Goal: Information Seeking & Learning: Check status

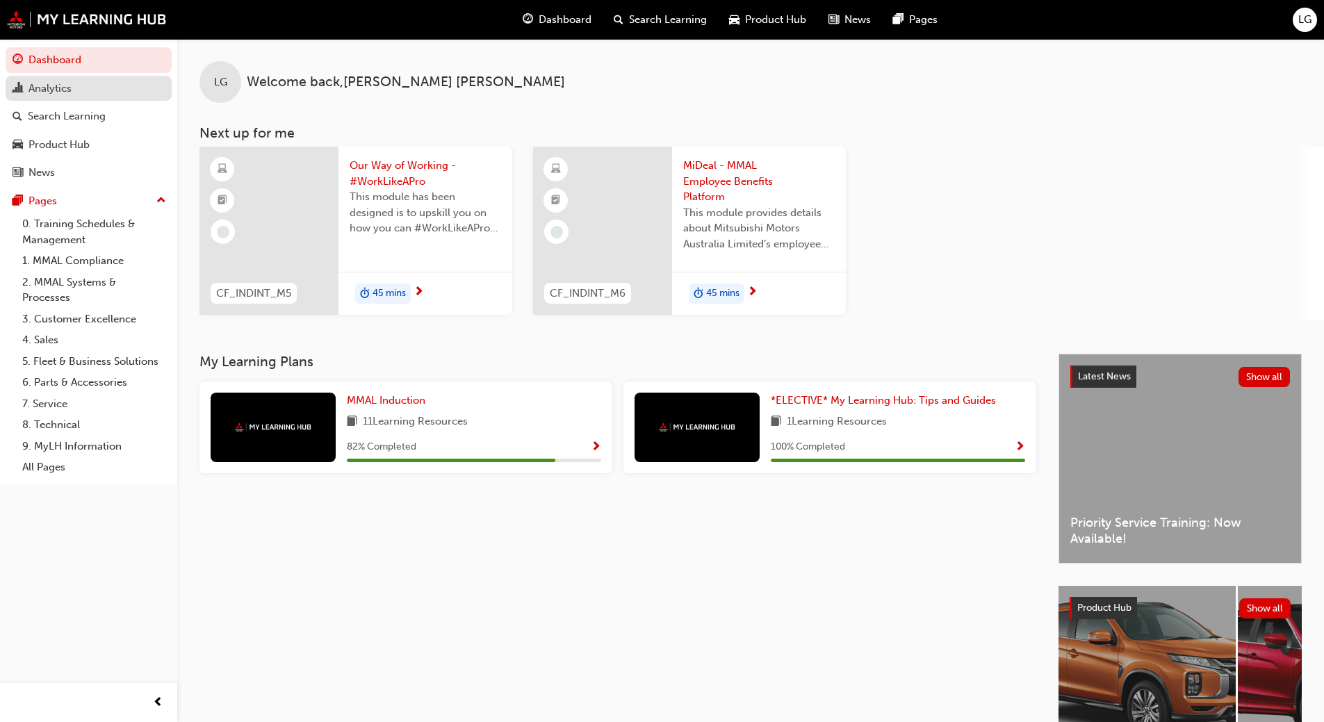
click at [54, 86] on div "Analytics" at bounding box center [49, 89] width 43 height 16
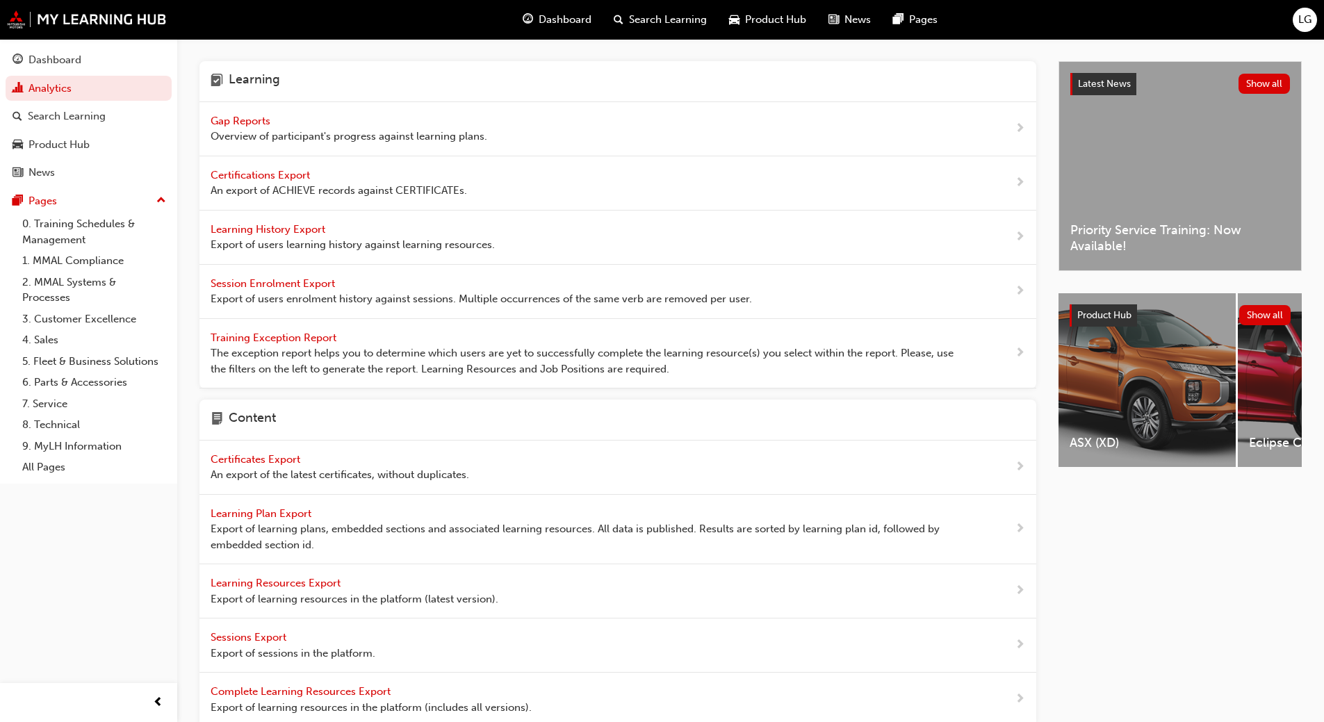
click at [235, 116] on span "Gap Reports" at bounding box center [242, 121] width 63 height 13
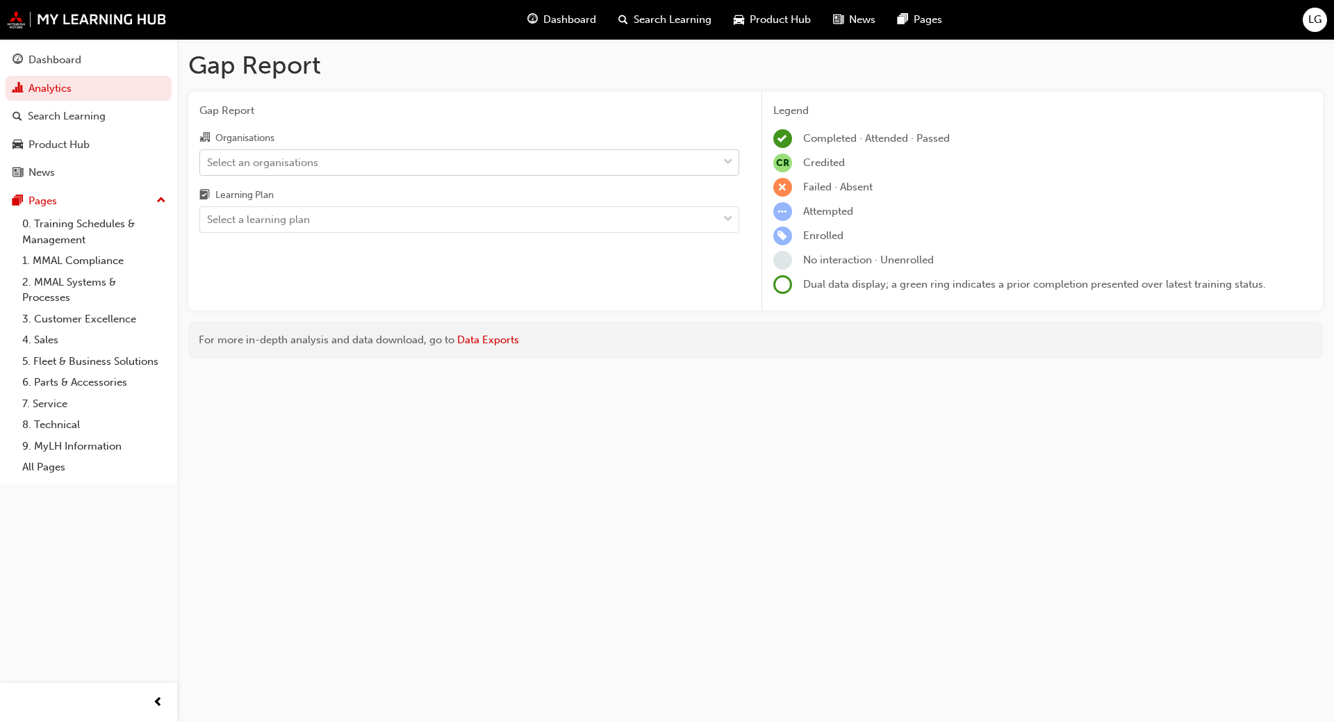
click at [231, 156] on div "Select an organisations" at bounding box center [262, 162] width 111 height 16
click at [209, 156] on input "Organisations Select an organisations" at bounding box center [207, 162] width 1 height 12
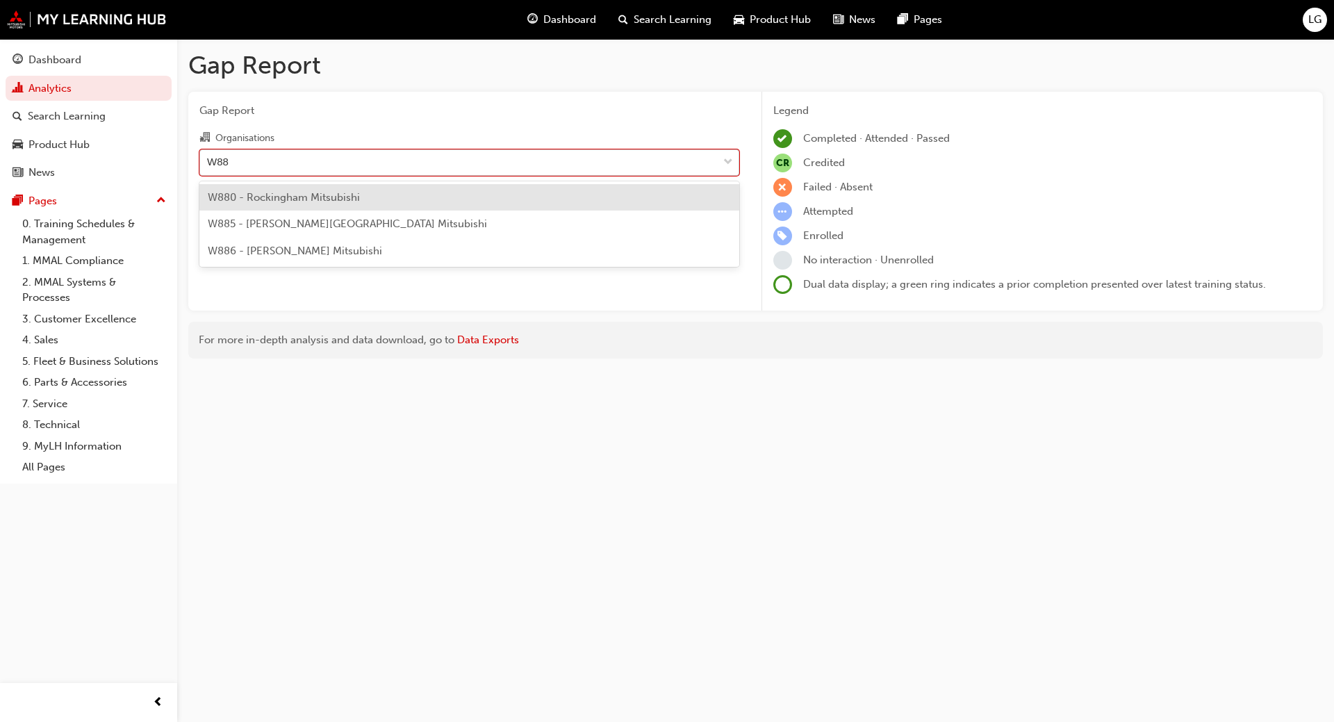
type input "W886"
click at [261, 195] on span "W886 - [PERSON_NAME] Mitsubishi" at bounding box center [295, 197] width 174 height 13
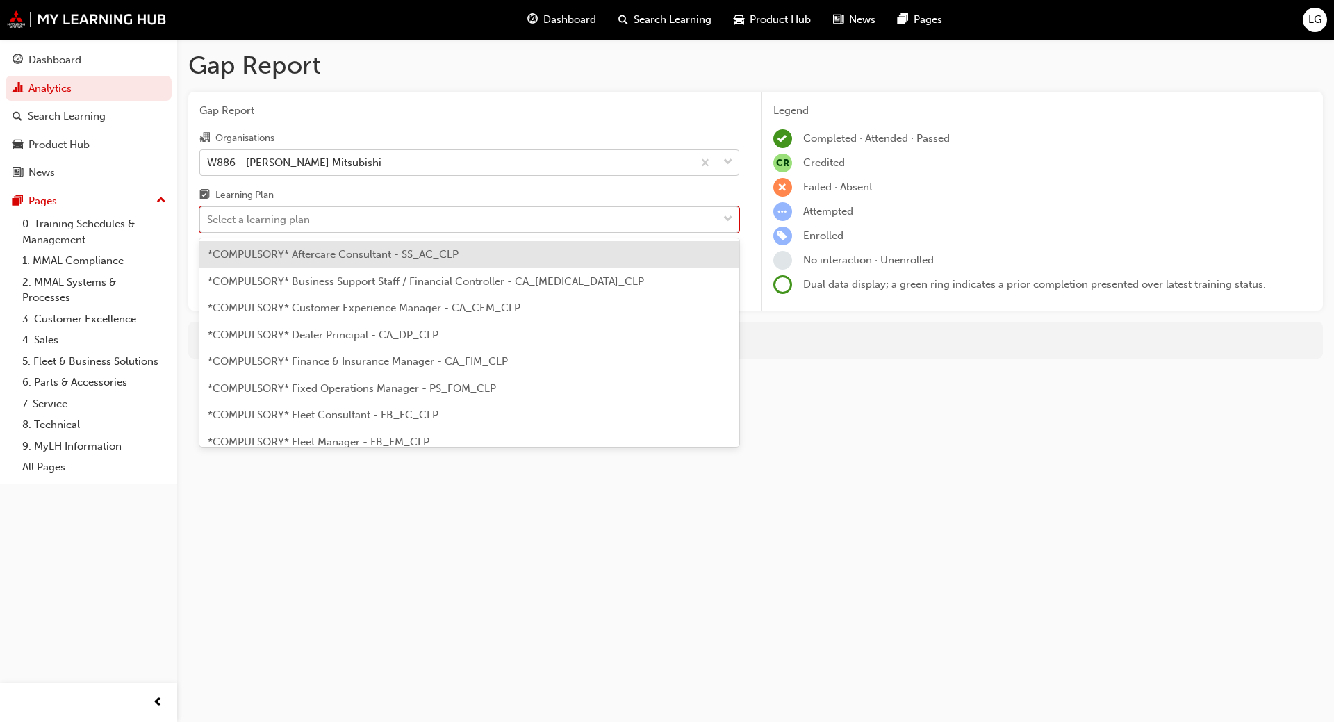
click at [247, 220] on div "Select a learning plan" at bounding box center [258, 220] width 103 height 16
click at [209, 220] on input "Learning Plan option *COMPULSORY* Aftercare Consultant - SS_AC_CLP focused, 1 o…" at bounding box center [207, 219] width 1 height 12
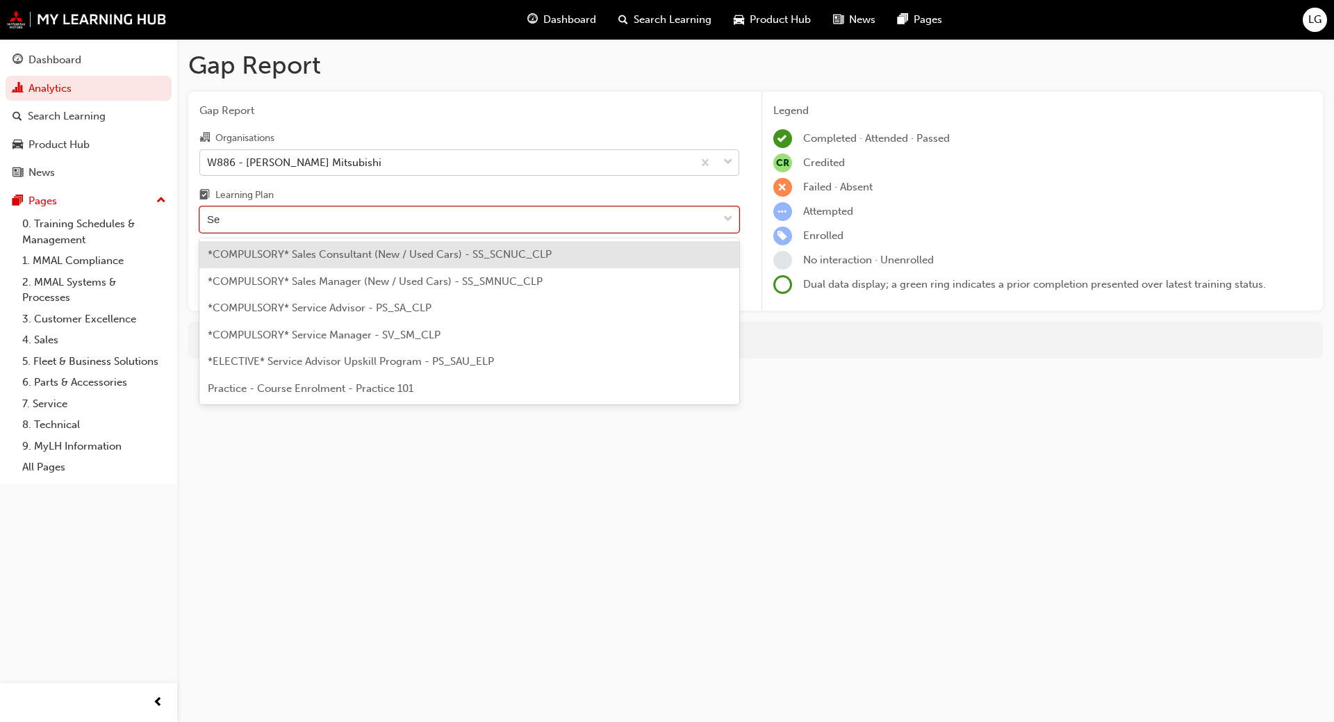
type input "Ser"
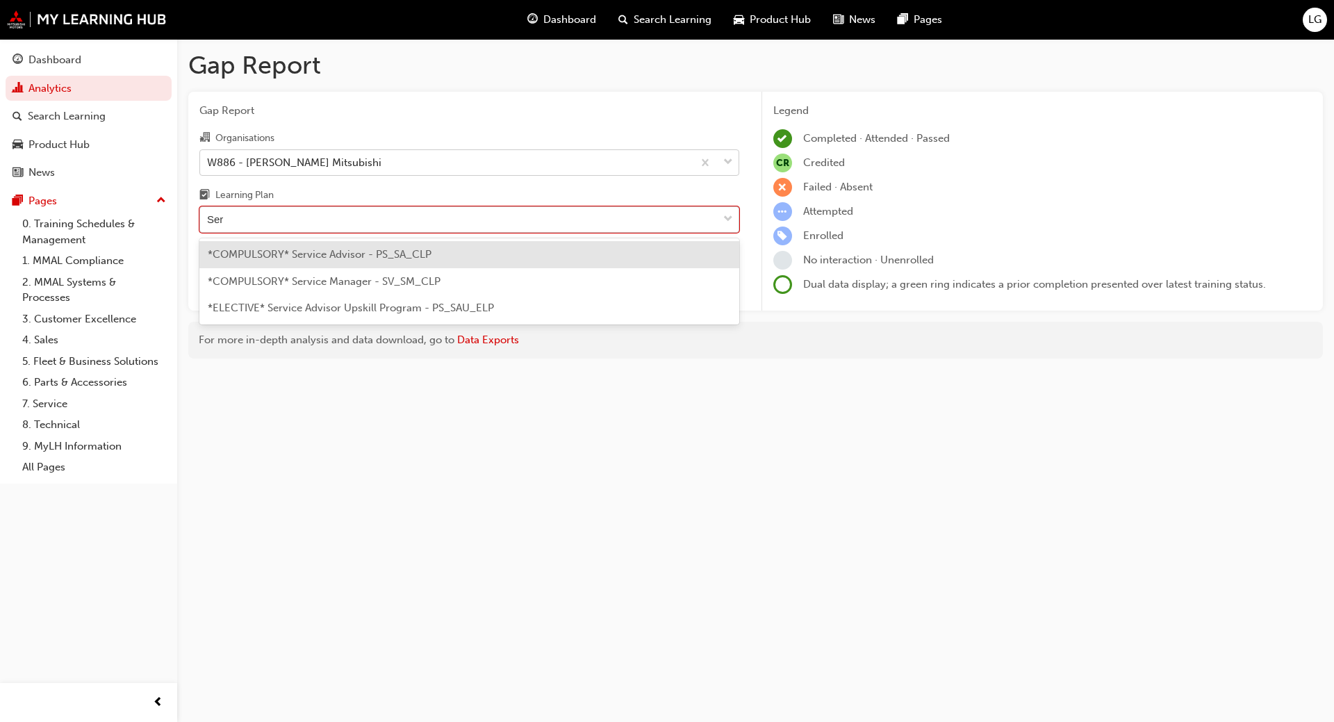
click at [282, 258] on span "*COMPULSORY* Service Advisor - PS_SA_CLP" at bounding box center [320, 254] width 224 height 13
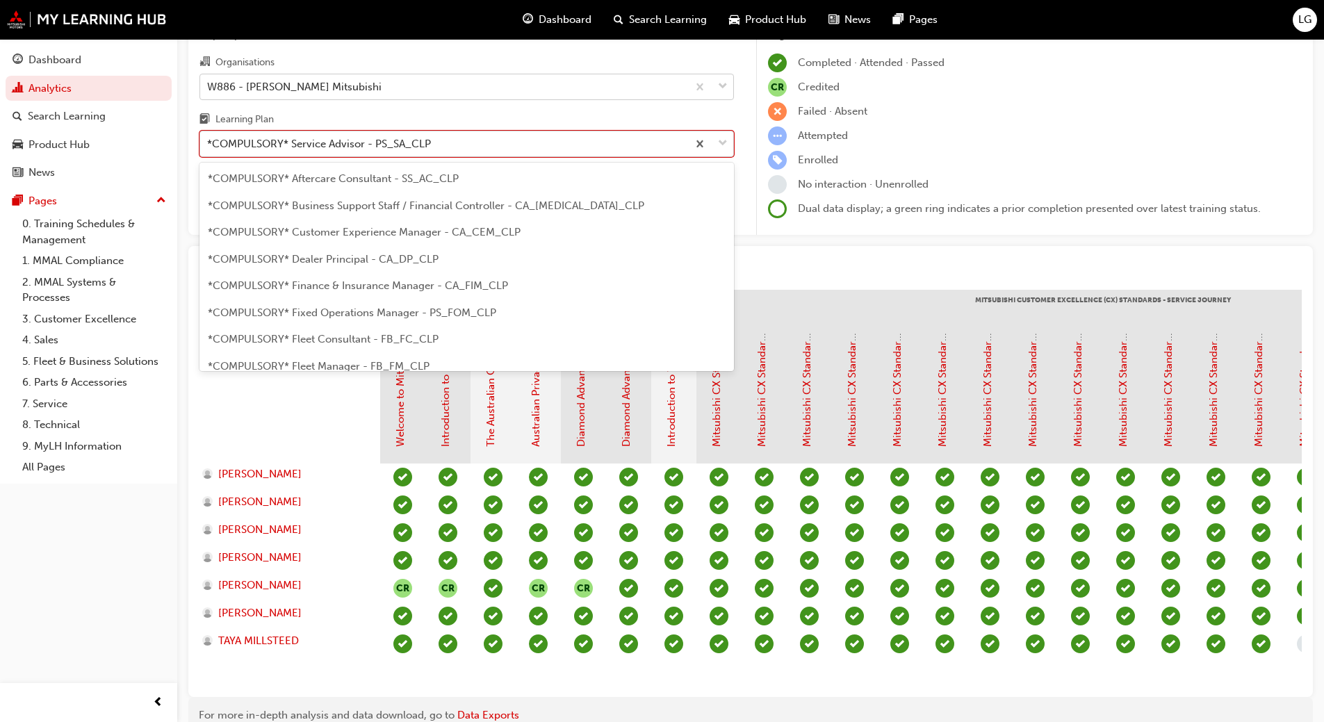
click at [213, 141] on div "*COMPULSORY* Service Advisor - PS_SA_CLP" at bounding box center [319, 144] width 224 height 16
click at [209, 141] on input "Learning Plan option *COMPULSORY* Service Advisor - PS_SA_CLP, selected. option…" at bounding box center [207, 144] width 1 height 12
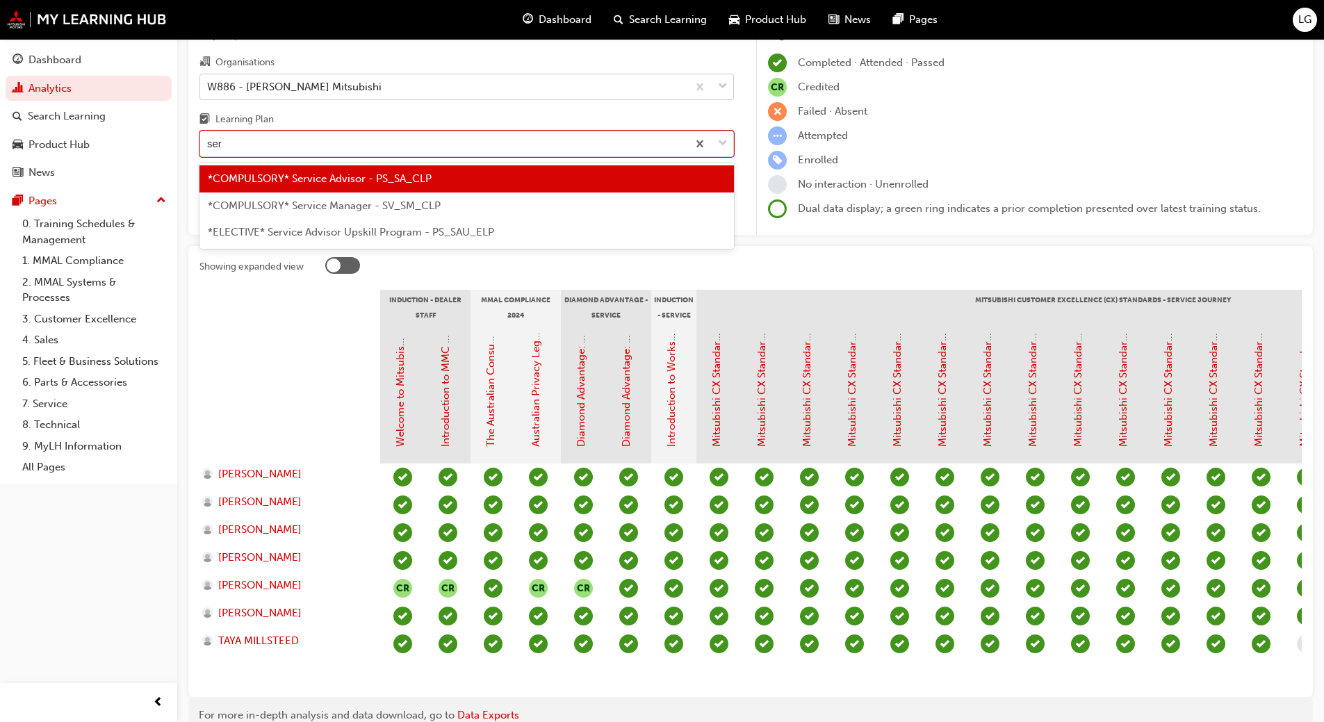
type input "serv"
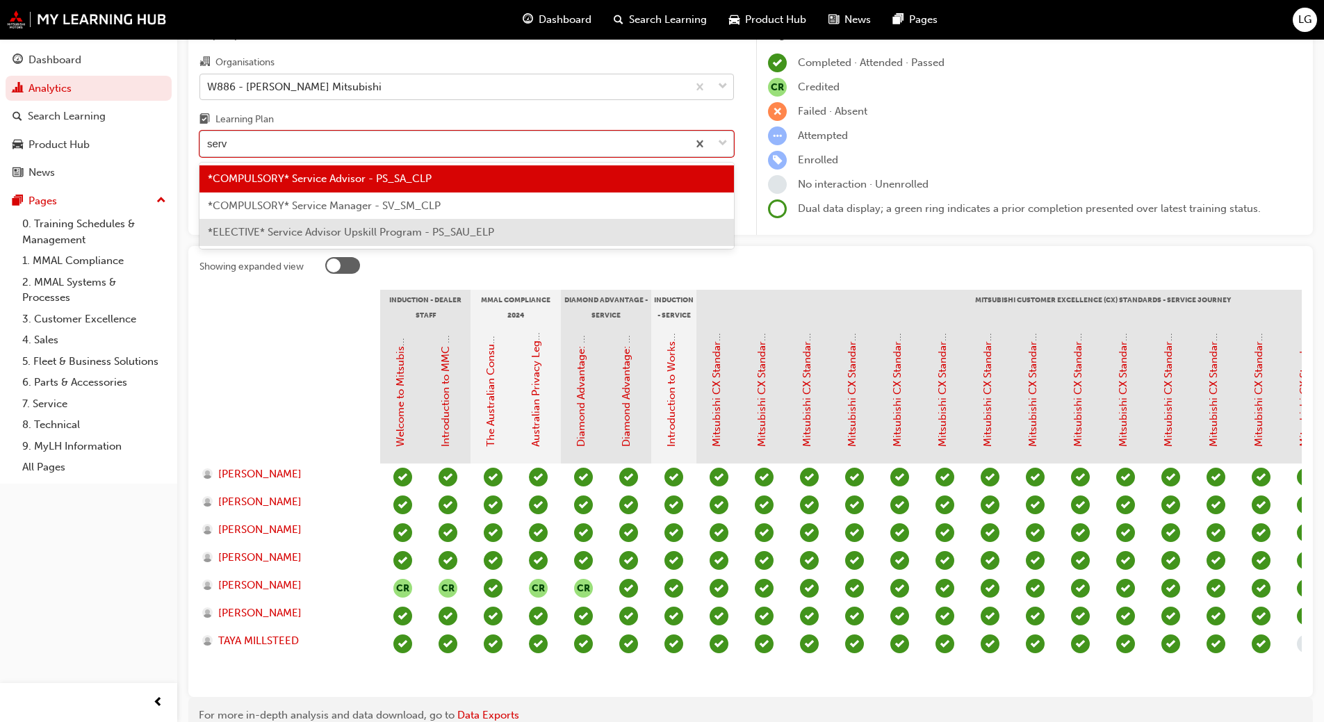
click at [291, 229] on span "*ELECTIVE* Service Advisor Upskill Program - PS_SAU_ELP" at bounding box center [351, 232] width 286 height 13
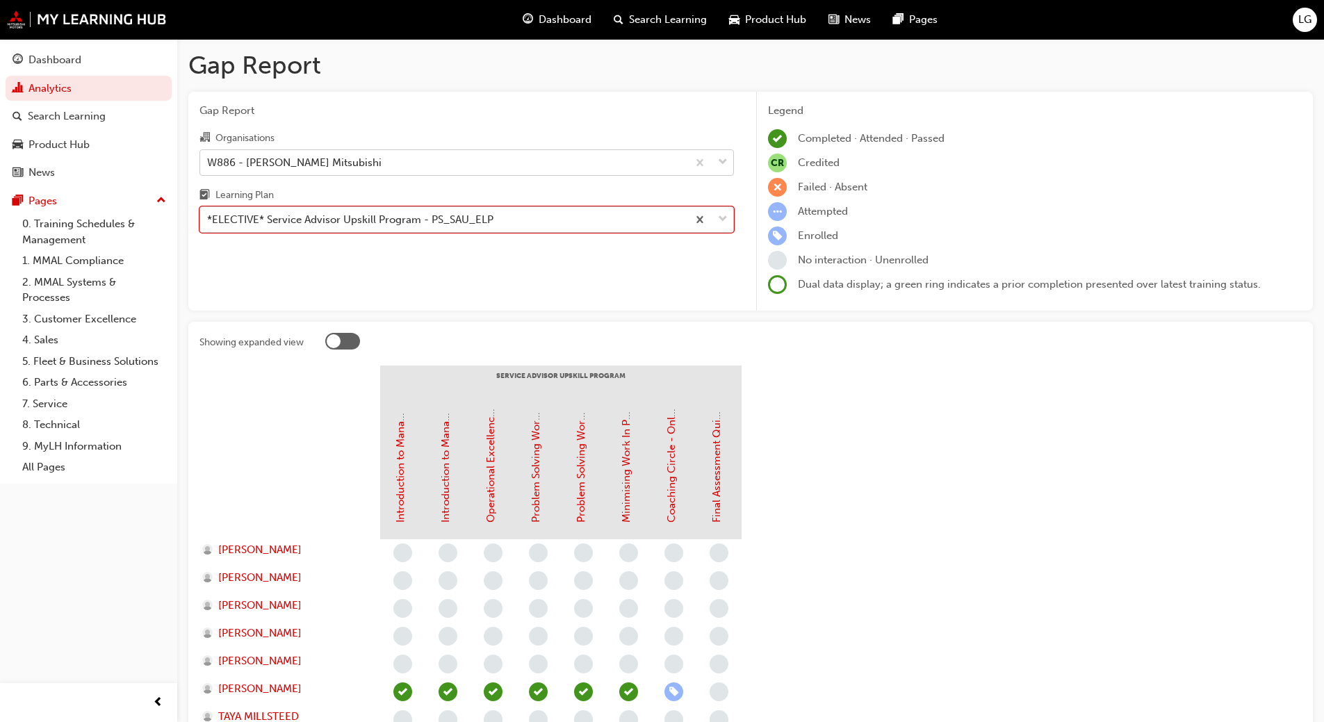
scroll to position [73, 0]
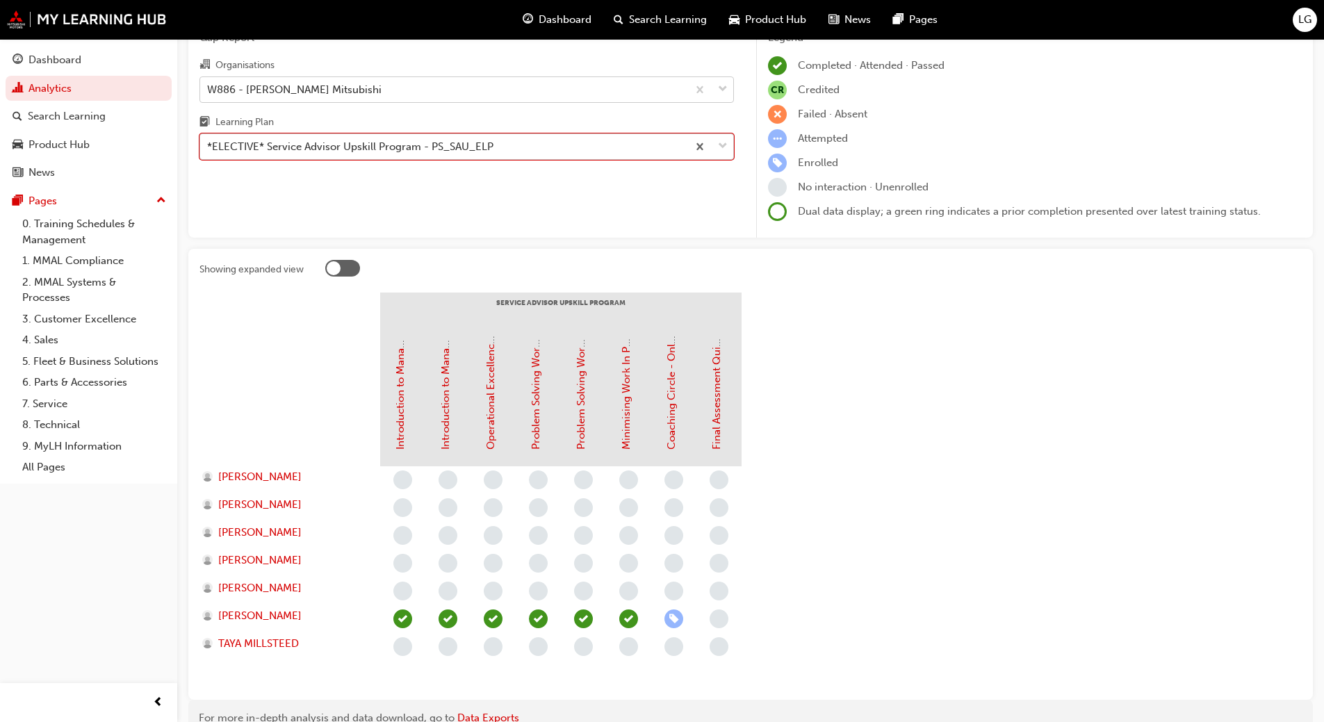
click at [240, 149] on div "*ELECTIVE* Service Advisor Upskill Program - PS_SAU_ELP" at bounding box center [350, 147] width 286 height 16
click at [209, 149] on input "Learning Plan option *ELECTIVE* Service Advisor Upskill Program - PS_SAU_ELP, s…" at bounding box center [207, 146] width 1 height 12
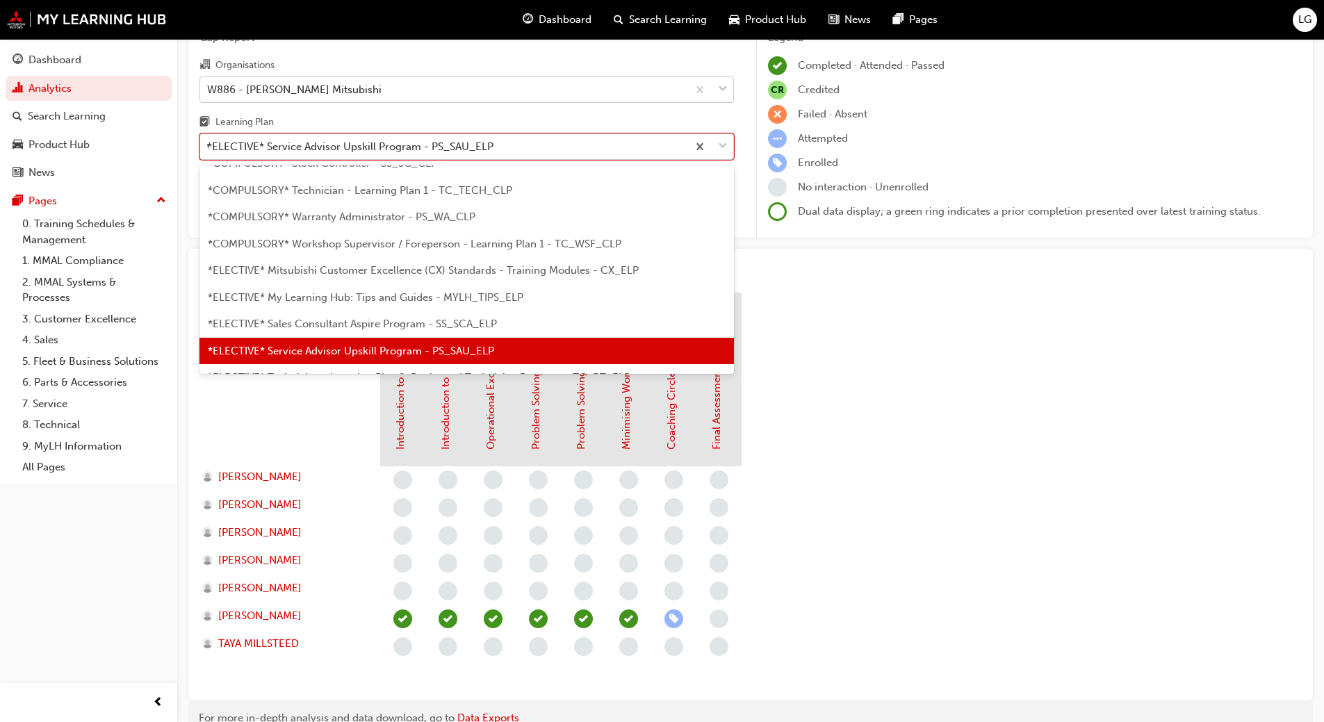
scroll to position [0, 0]
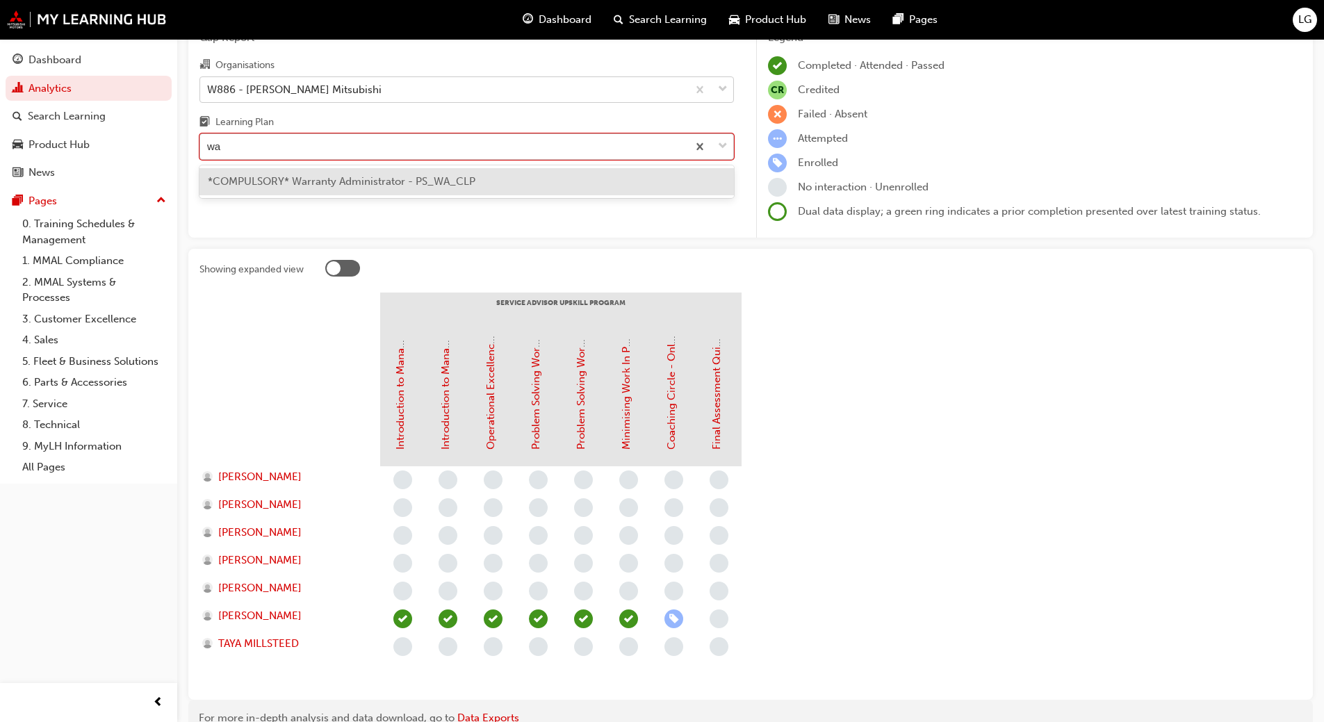
type input "war"
click at [255, 179] on span "*COMPULSORY* Warranty Administrator - PS_WA_CLP" at bounding box center [342, 181] width 268 height 13
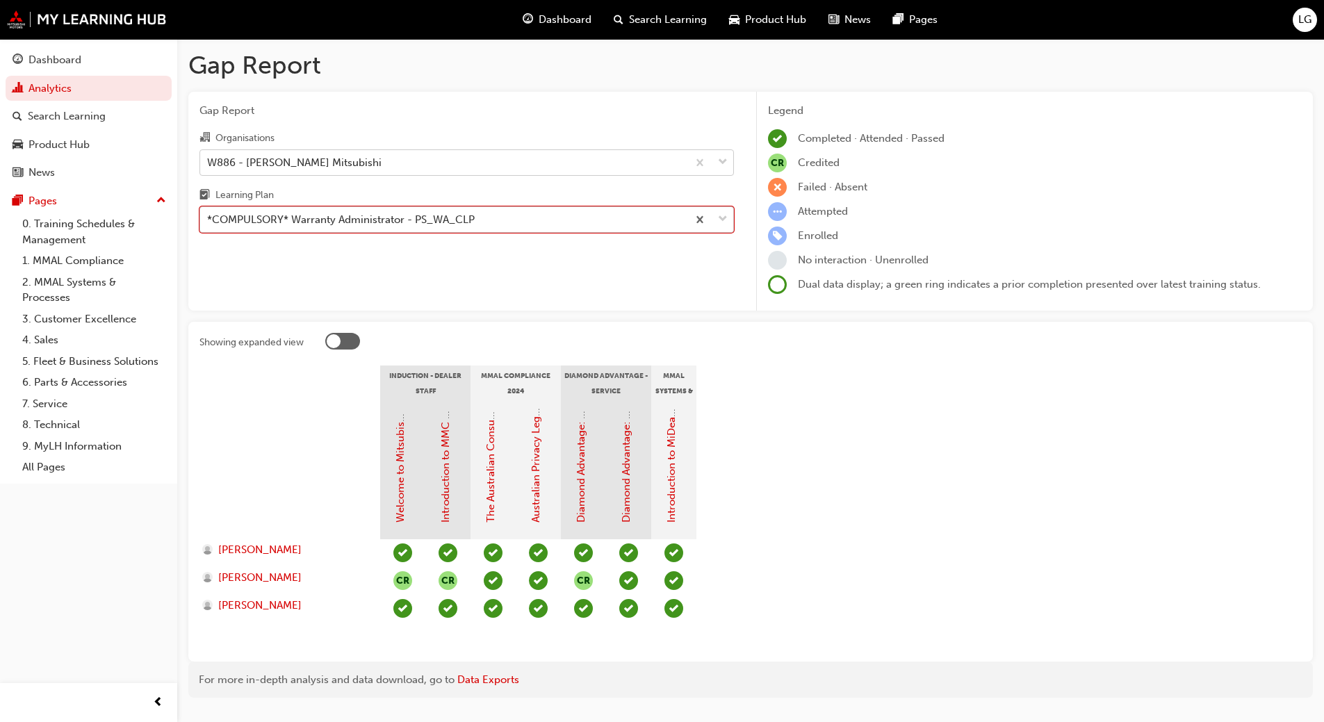
click at [236, 218] on div "*COMPULSORY* Warranty Administrator - PS_WA_CLP" at bounding box center [341, 220] width 268 height 16
click at [209, 218] on input "Learning Plan option *COMPULSORY* Warranty Administrator - PS_WA_CLP, selected.…" at bounding box center [207, 219] width 1 height 12
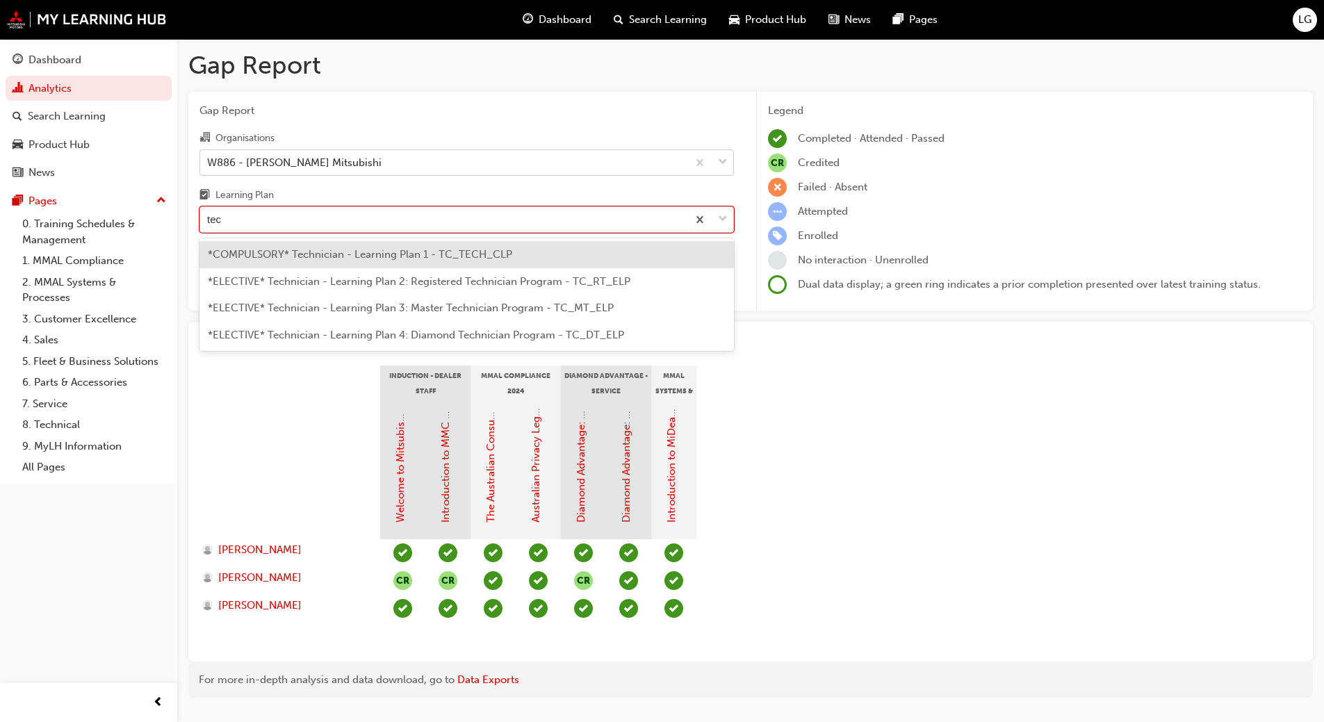
type input "tech"
click at [258, 254] on span "*COMPULSORY* Technician - Learning Plan 1 - TC_TECH_CLP" at bounding box center [360, 254] width 304 height 13
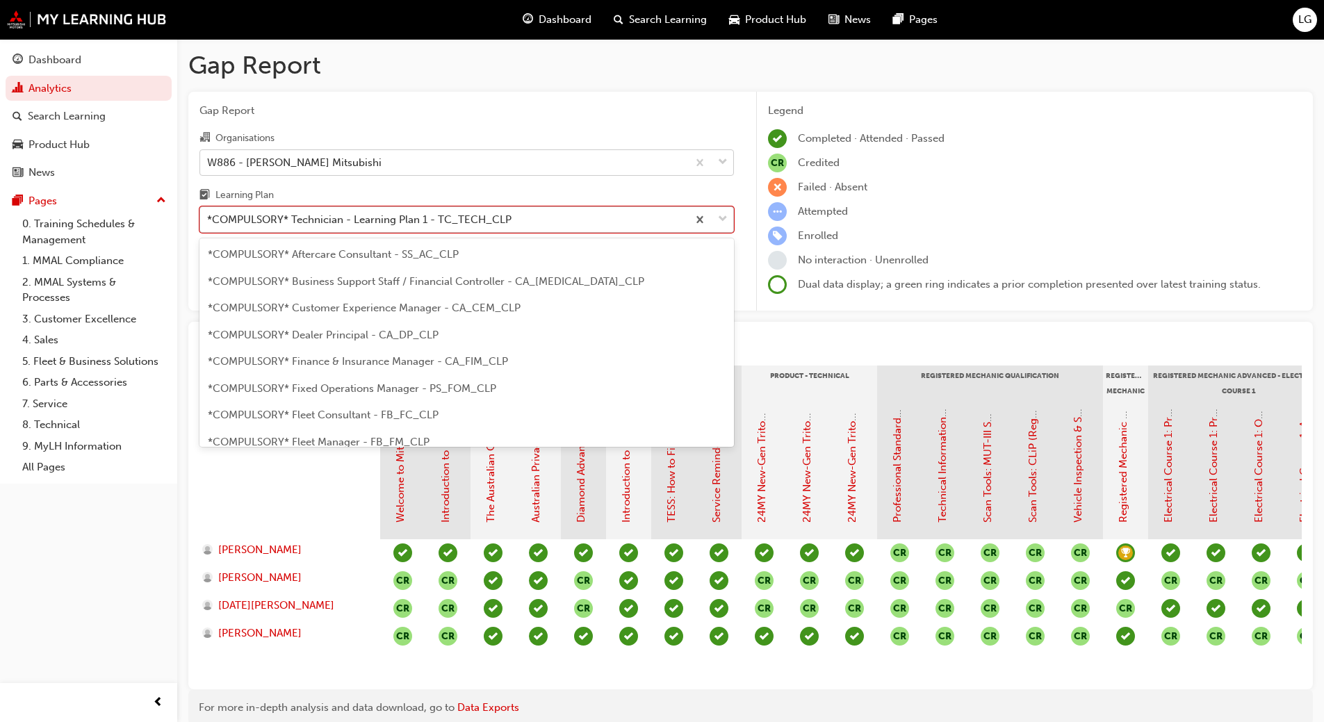
click at [256, 222] on div "*COMPULSORY* Technician - Learning Plan 1 - TC_TECH_CLP" at bounding box center [359, 220] width 304 height 16
click at [209, 222] on input "Learning Plan option *COMPULSORY* Technician - Learning Plan 1 - TC_TECH_CLP, s…" at bounding box center [207, 219] width 1 height 12
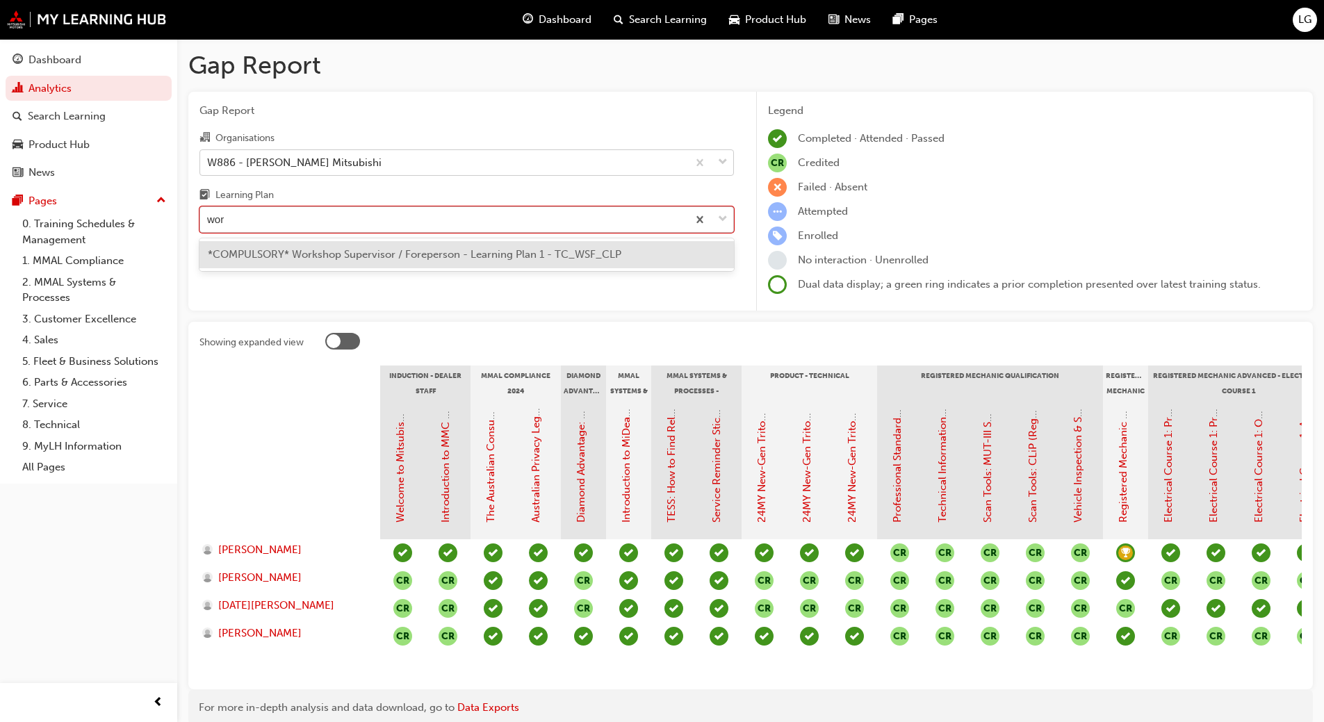
type input "work"
click at [265, 261] on div "*COMPULSORY* Workshop Supervisor / Foreperson - Learning Plan 1 - TC_WSF_CLP" at bounding box center [466, 254] width 534 height 27
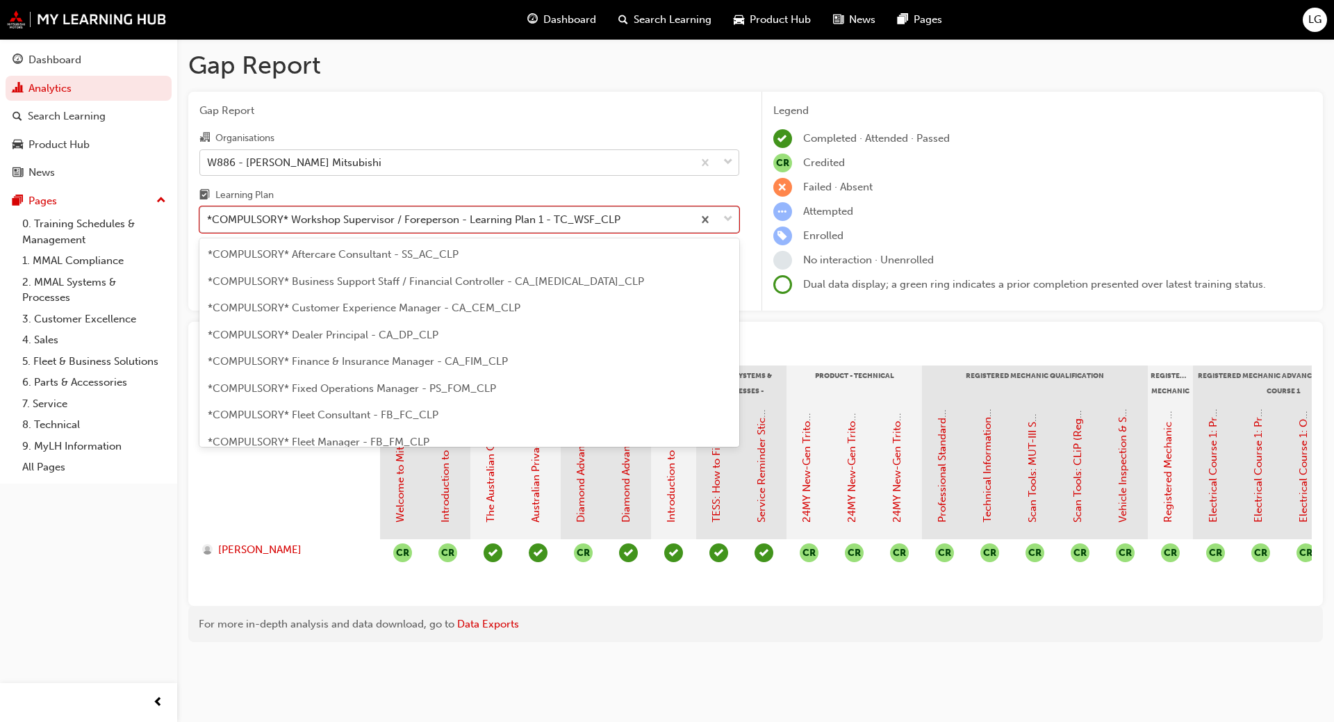
click at [257, 229] on div "*COMPULSORY* Workshop Supervisor / Foreperson - Learning Plan 1 - TC_WSF_CLP" at bounding box center [446, 220] width 493 height 24
click at [209, 225] on input "Learning Plan option *COMPULSORY* Workshop Supervisor / Foreperson - Learning P…" at bounding box center [207, 219] width 1 height 12
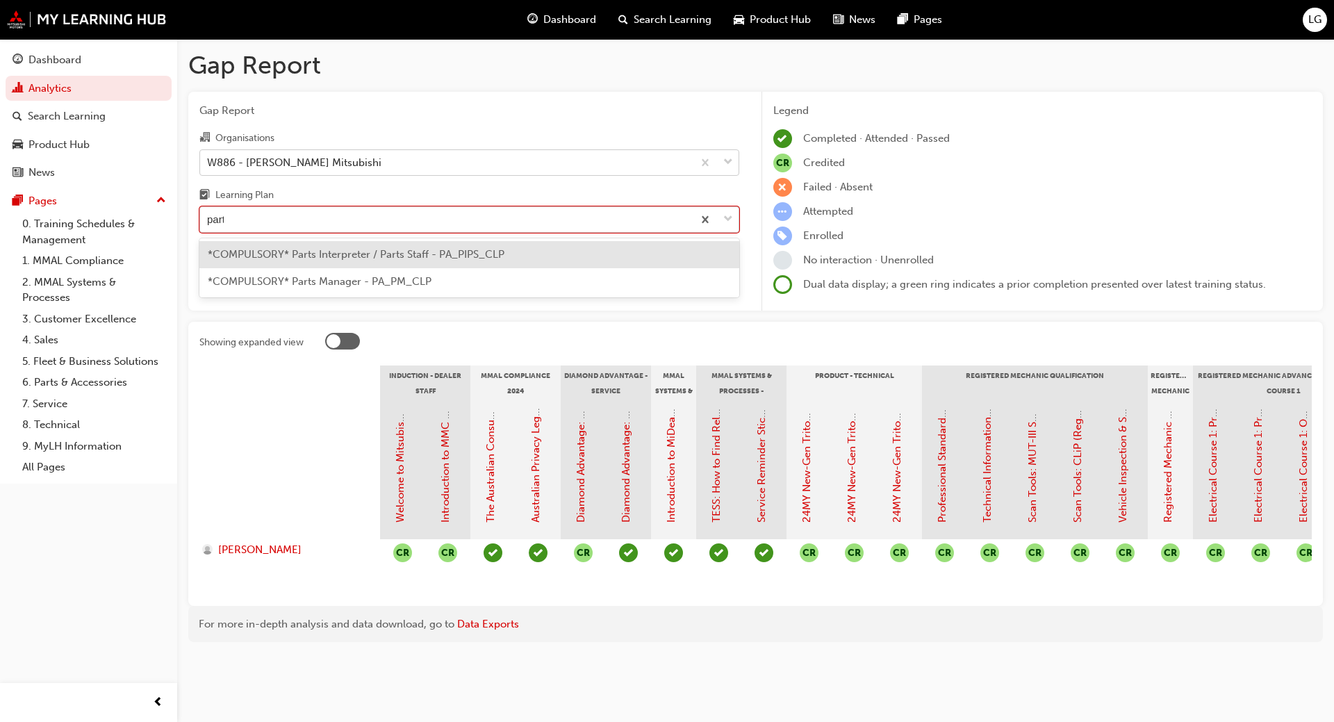
type input "parts"
click at [265, 250] on span "*COMPULSORY* Parts Interpreter / Parts Staff - PA_PIPS_CLP" at bounding box center [356, 254] width 297 height 13
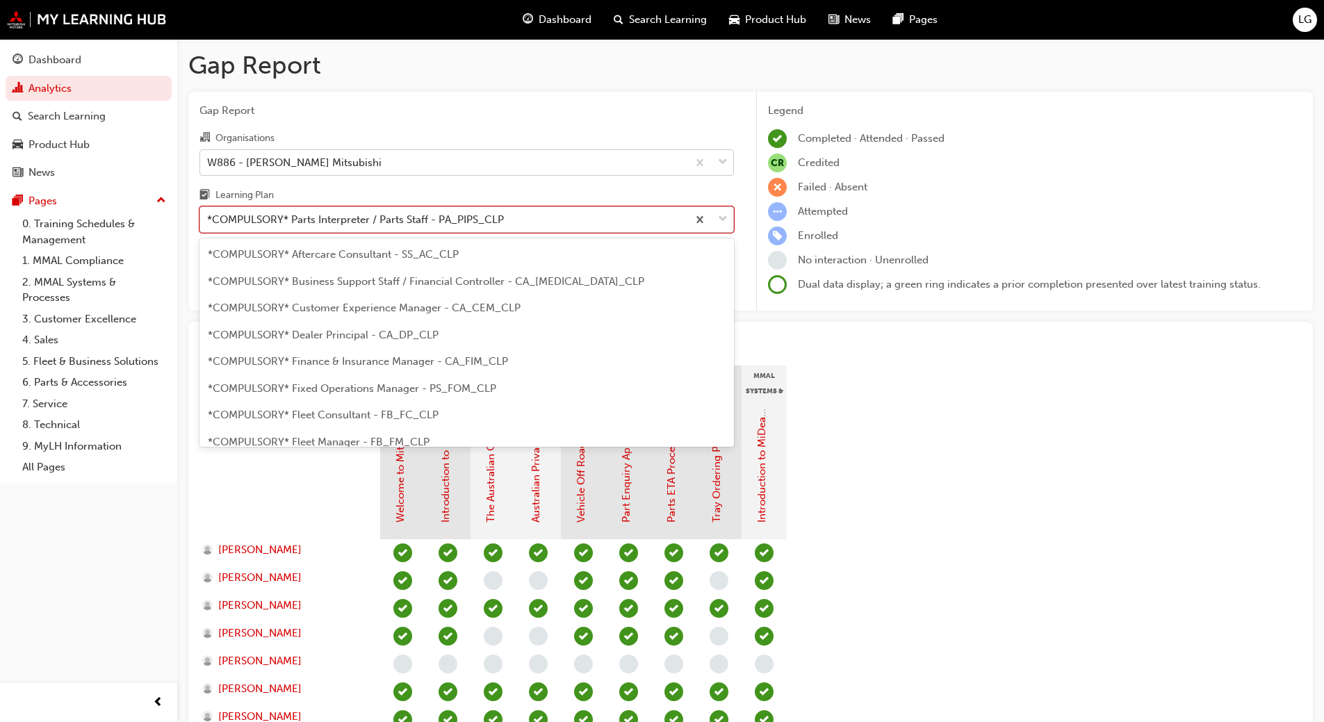
click at [259, 222] on div "*COMPULSORY* Parts Interpreter / Parts Staff - PA_PIPS_CLP" at bounding box center [355, 220] width 297 height 16
click at [209, 222] on input "Learning Plan option *COMPULSORY* Parts Interpreter / Parts Staff - PA_PIPS_CLP…" at bounding box center [207, 219] width 1 height 12
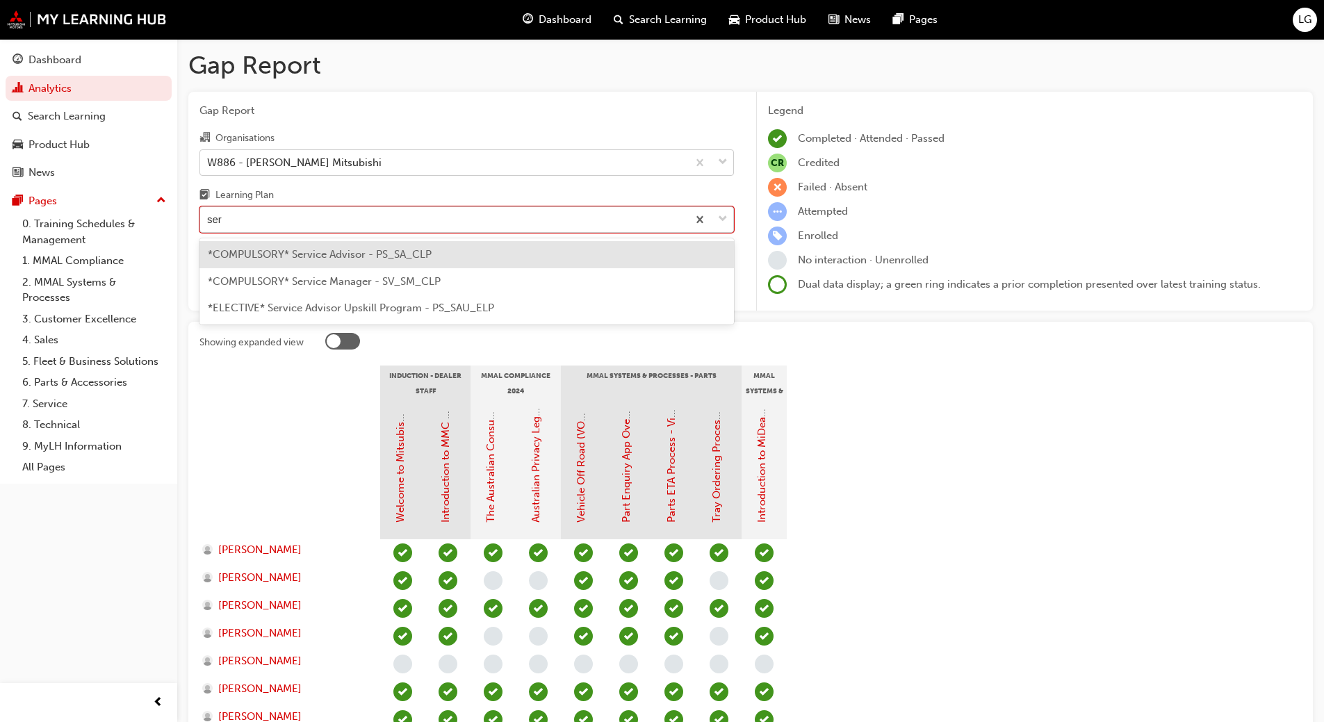
type input "serv"
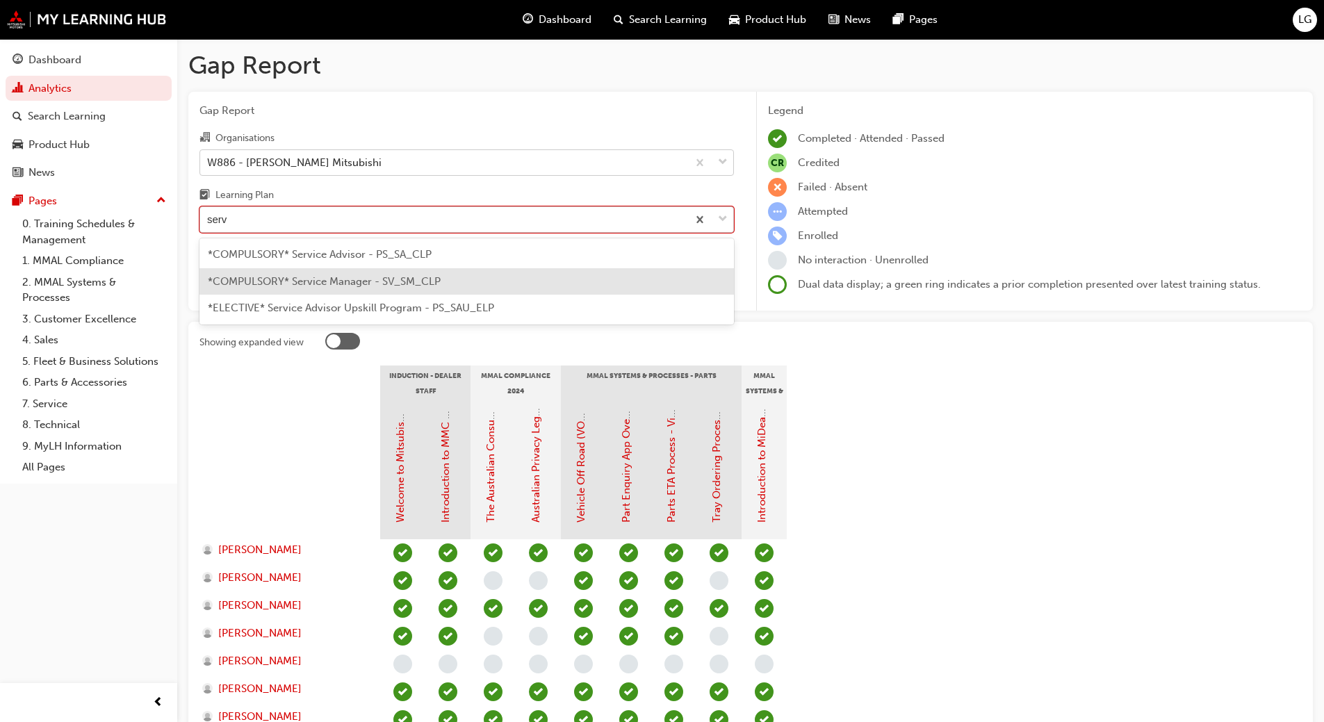
click at [262, 279] on span "*COMPULSORY* Service Manager - SV_SM_CLP" at bounding box center [324, 281] width 233 height 13
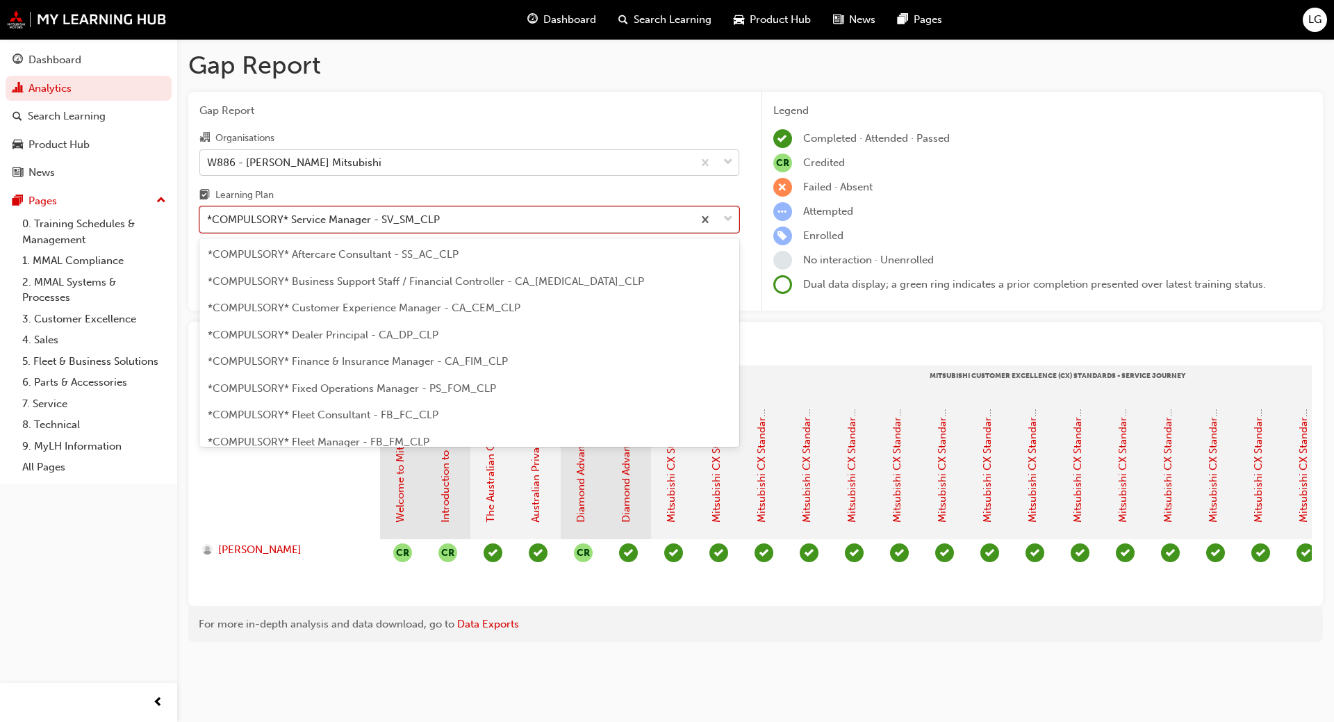
click at [229, 221] on div "*COMPULSORY* Service Manager - SV_SM_CLP" at bounding box center [323, 220] width 233 height 16
click at [209, 221] on input "Learning Plan option *COMPULSORY* Service Manager - SV_SM_CLP, selected. option…" at bounding box center [207, 219] width 1 height 12
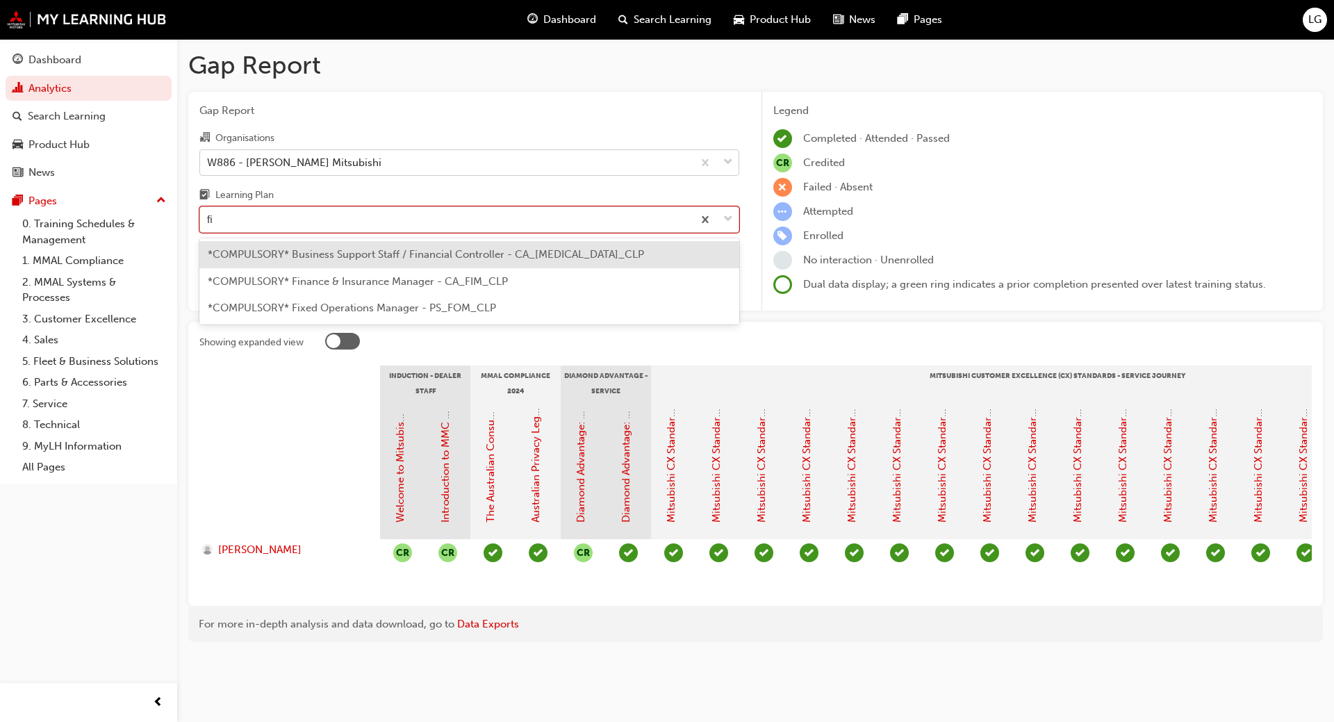
type input "fix"
click at [247, 256] on span "*COMPULSORY* Fixed Operations Manager - PS_FOM_CLP" at bounding box center [352, 254] width 288 height 13
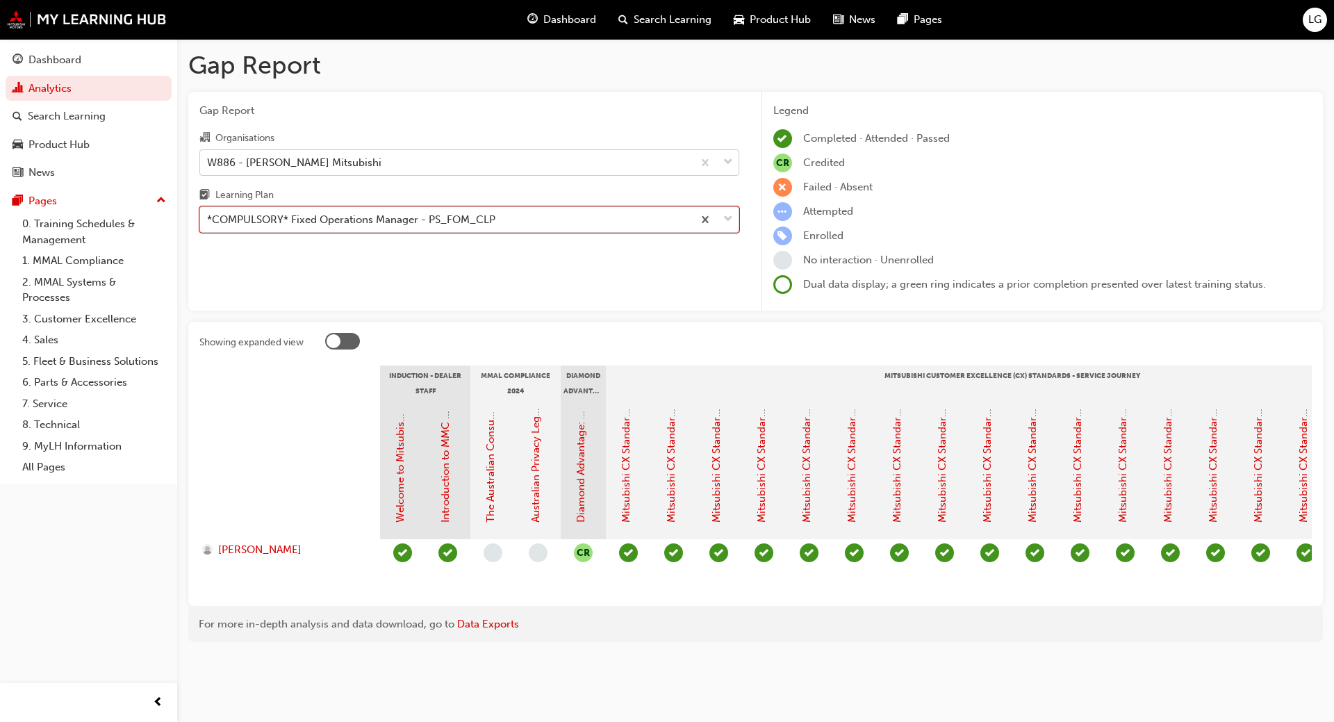
drag, startPoint x: 382, startPoint y: 721, endPoint x: 240, endPoint y: 216, distance: 524.6
click at [240, 216] on div "*COMPULSORY* Fixed Operations Manager - PS_FOM_CLP" at bounding box center [351, 220] width 288 height 16
click at [209, 216] on input "Learning Plan option *COMPULSORY* Fixed Operations Manager - PS_FOM_CLP, select…" at bounding box center [207, 219] width 1 height 12
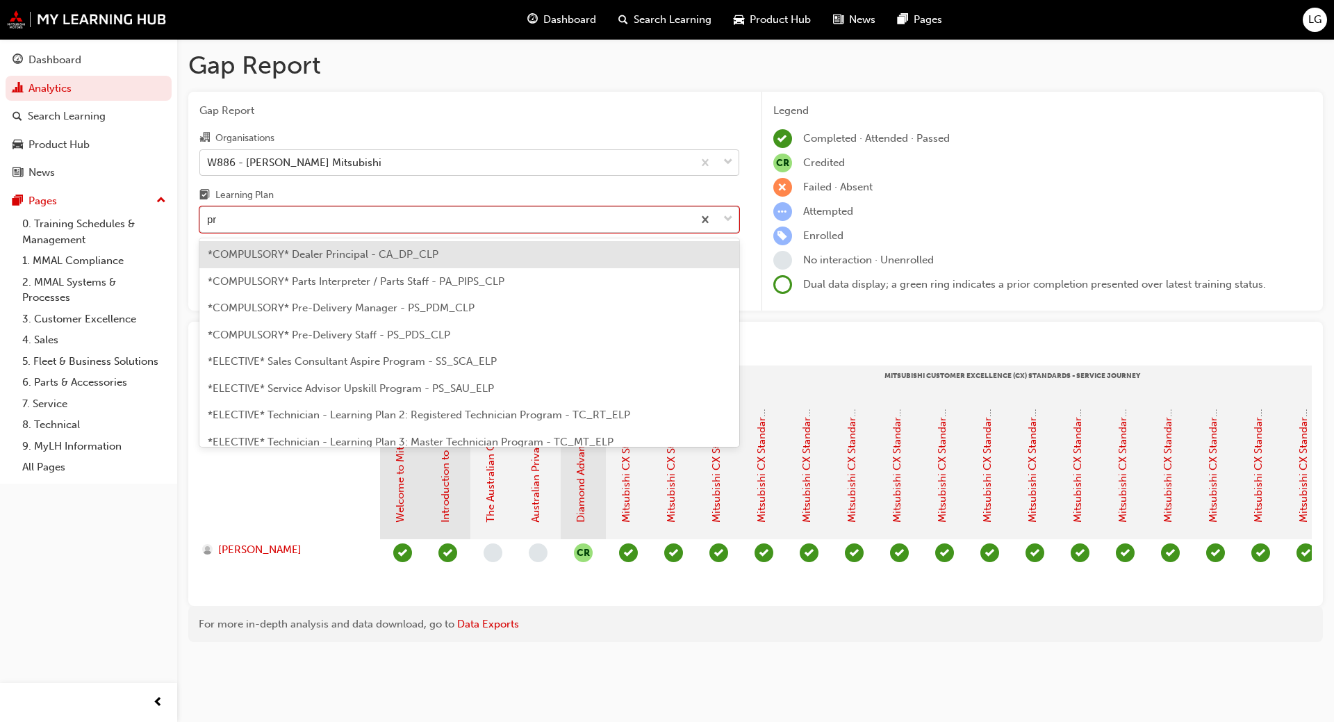
type input "pre"
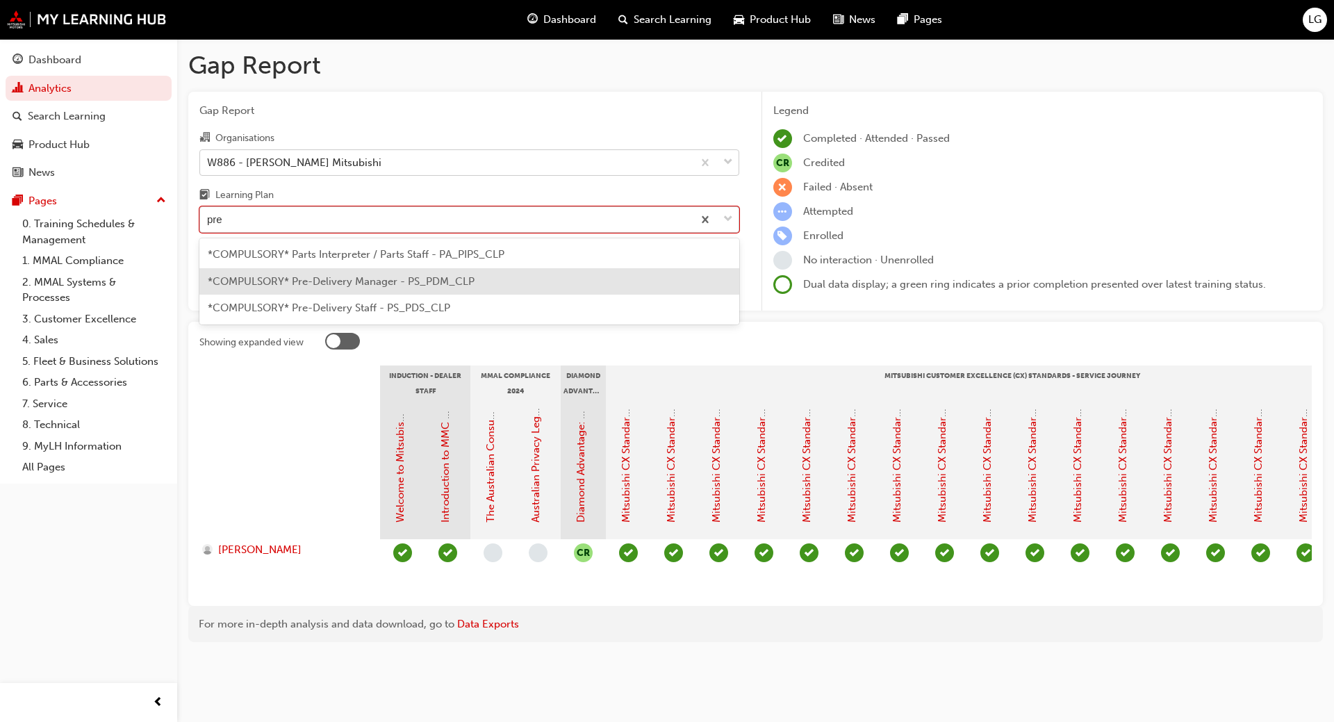
click at [263, 280] on span "*COMPULSORY* Pre-Delivery Manager - PS_PDM_CLP" at bounding box center [341, 281] width 267 height 13
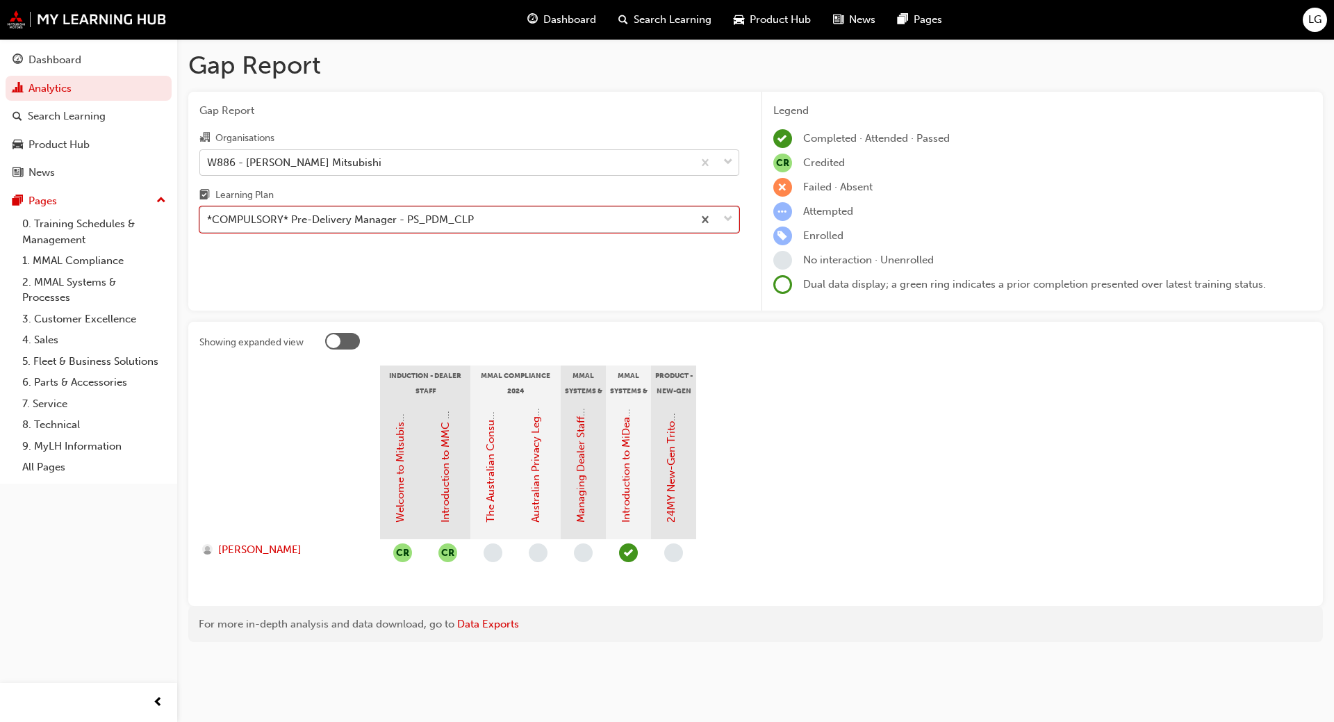
click at [257, 221] on div "*COMPULSORY* Pre-Delivery Manager - PS_PDM_CLP" at bounding box center [340, 220] width 267 height 16
click at [209, 221] on input "Learning Plan option *COMPULSORY* Pre-Delivery Manager - PS_PDM_CLP, selected. …" at bounding box center [207, 219] width 1 height 12
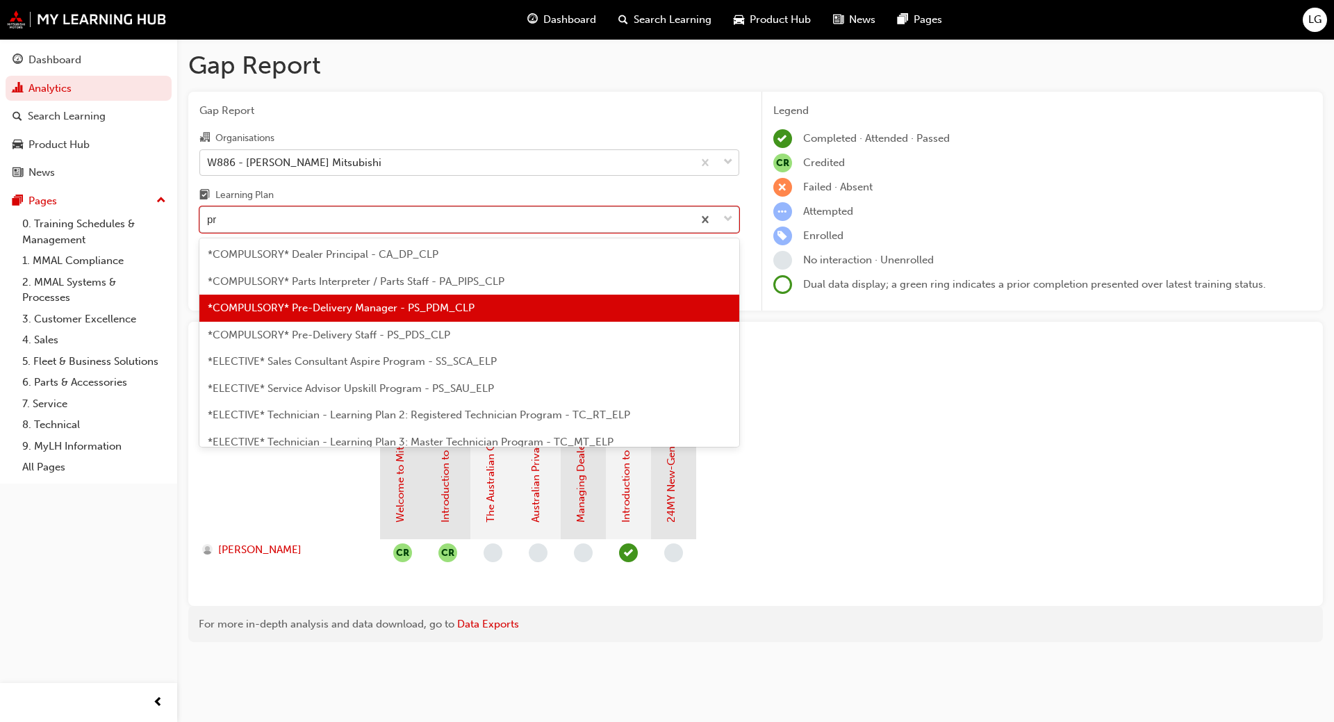
type input "pre"
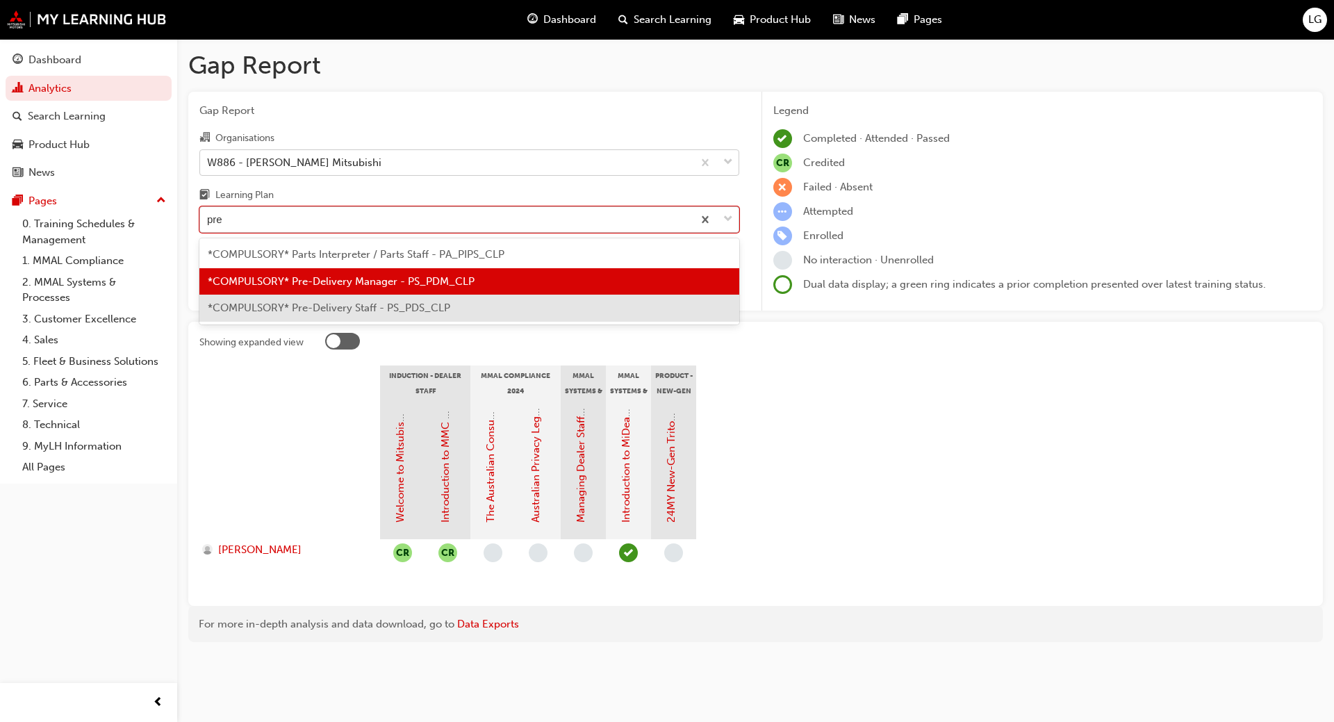
click at [276, 310] on span "*COMPULSORY* Pre-Delivery Staff - PS_PDS_CLP" at bounding box center [329, 308] width 243 height 13
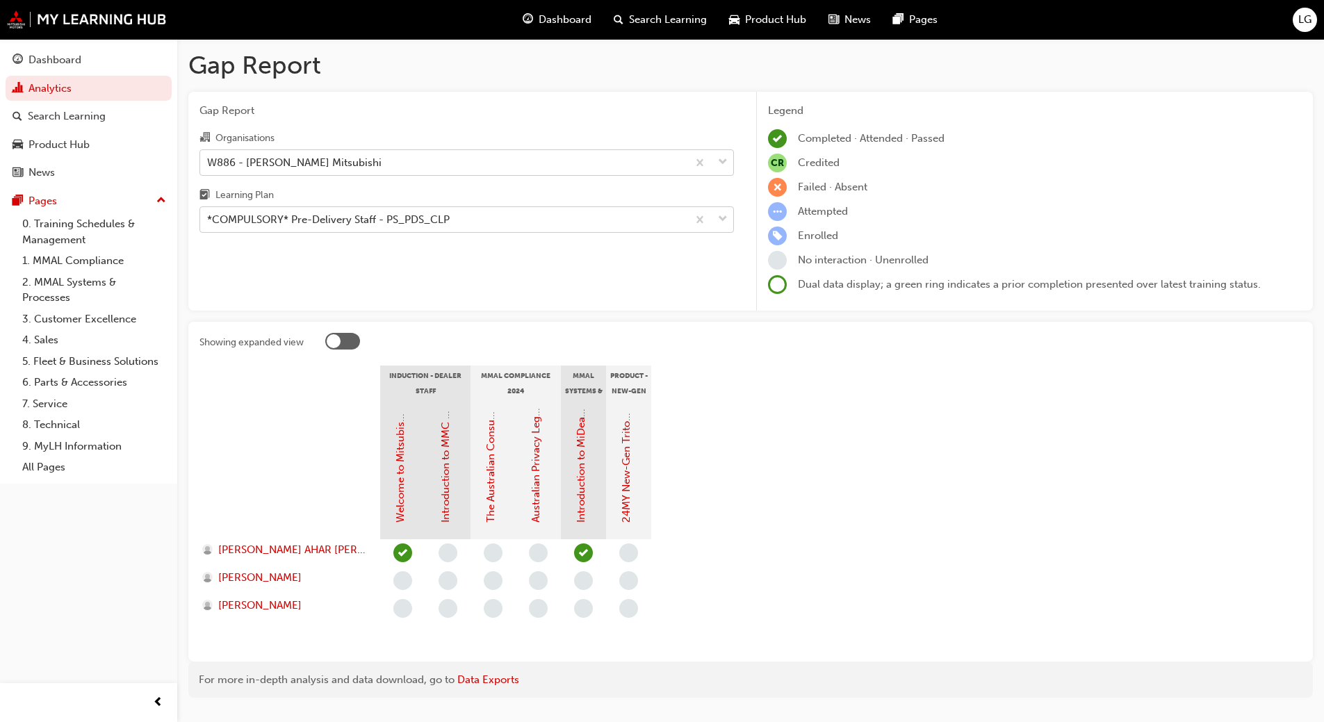
click at [872, 419] on section "Induction - Dealer Staff MMAL Compliance 2024 MMAL Systems & Processes - Genera…" at bounding box center [750, 508] width 1102 height 285
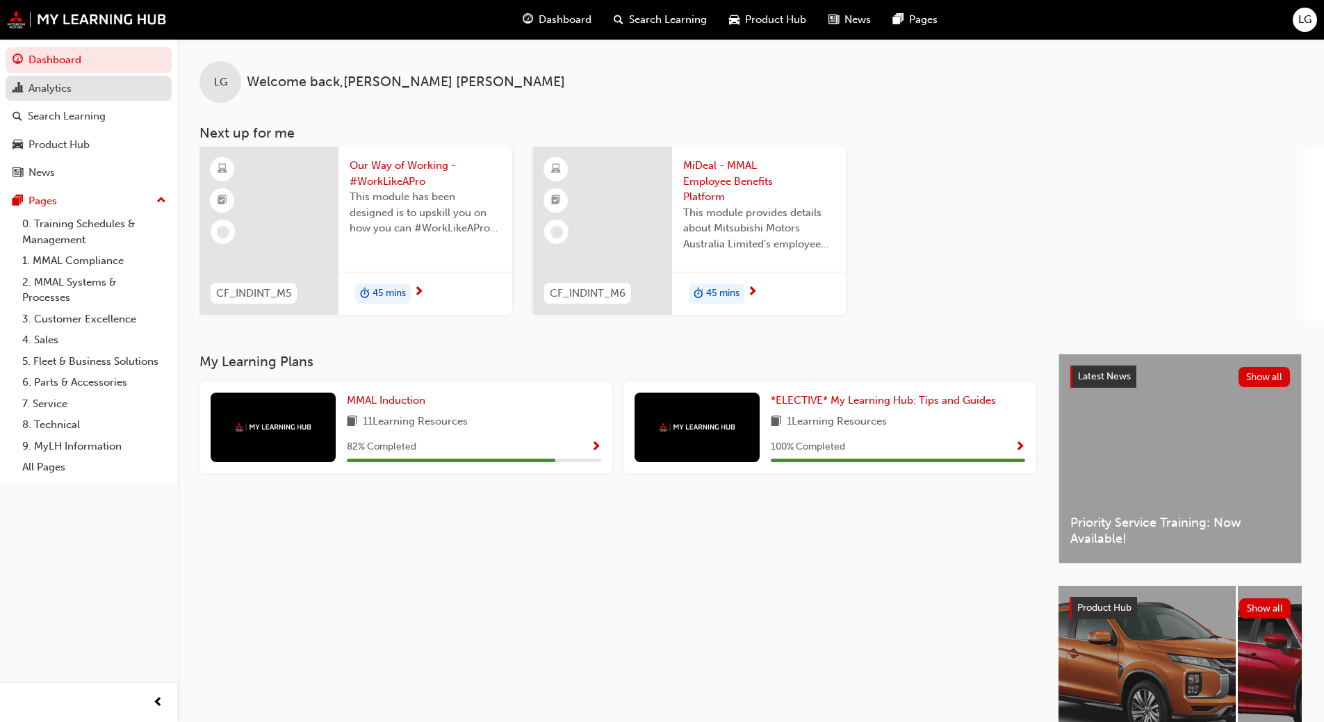
click at [45, 88] on div "Analytics" at bounding box center [49, 89] width 43 height 16
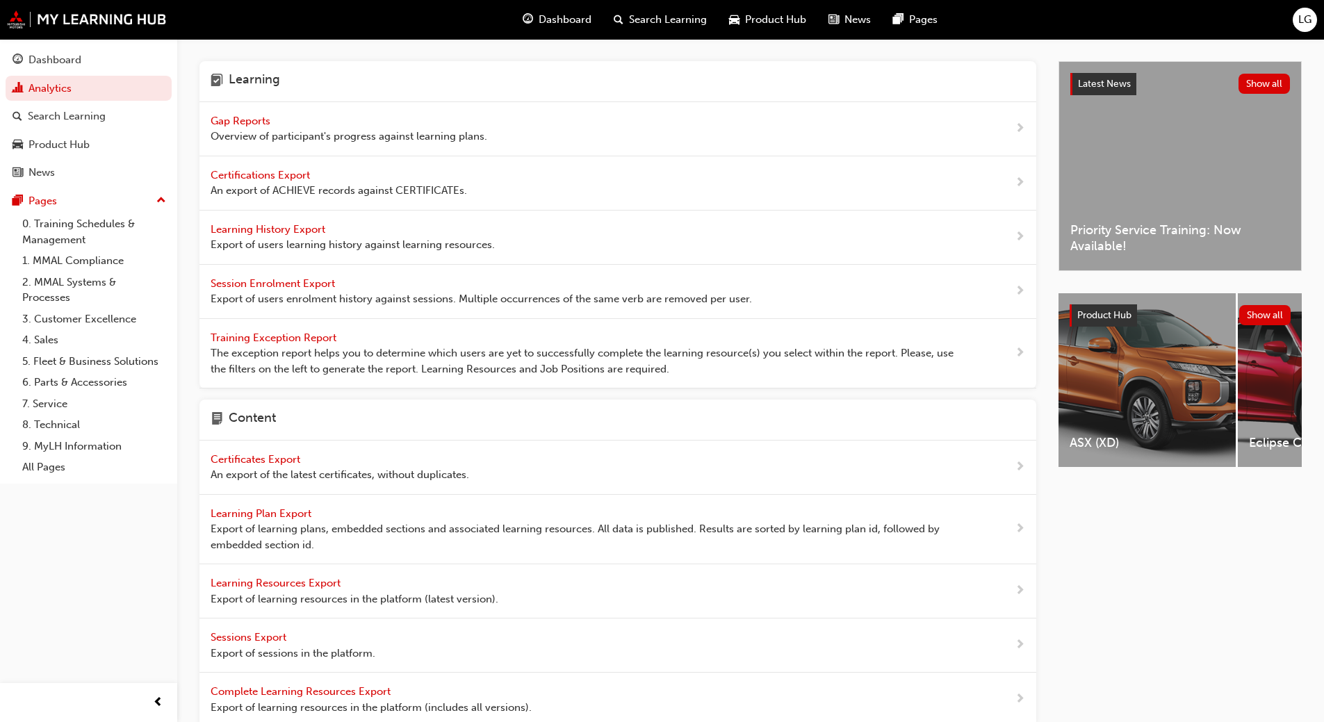
click at [220, 117] on span "Gap Reports" at bounding box center [242, 121] width 63 height 13
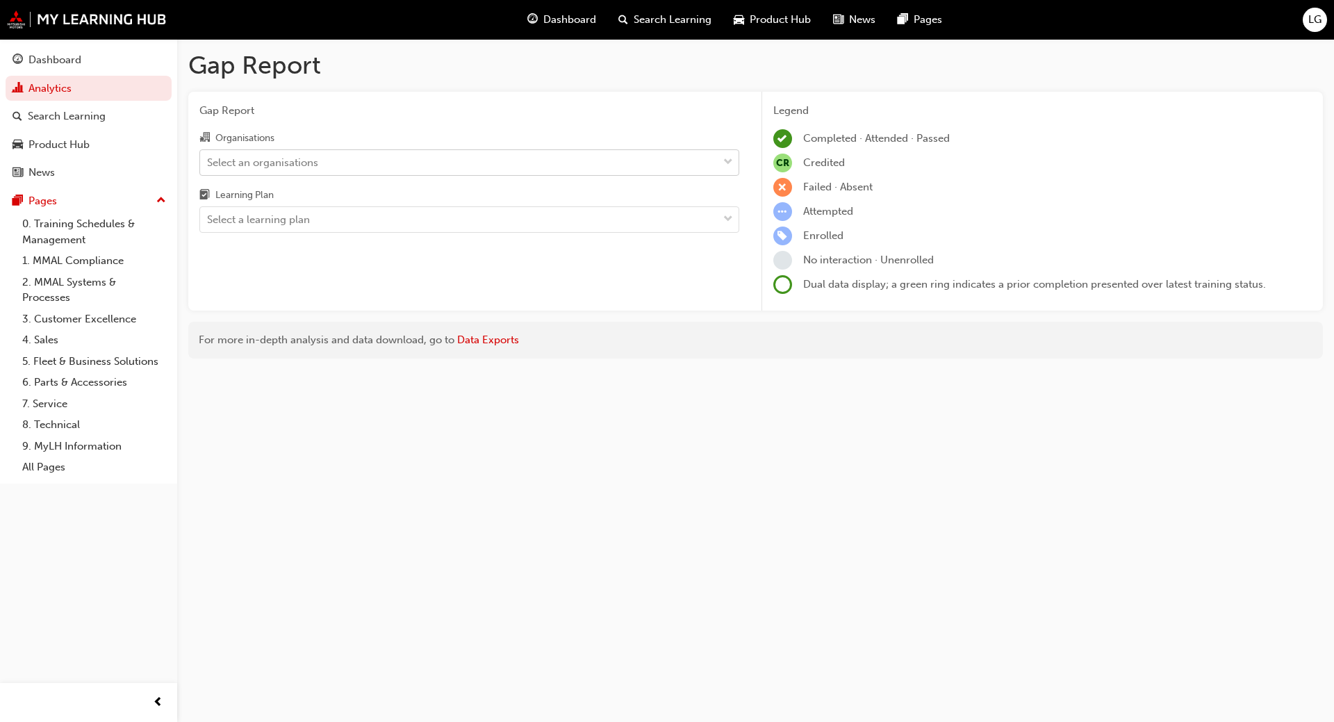
click at [239, 165] on div "Select an organisations" at bounding box center [262, 162] width 111 height 16
click at [209, 165] on input "Organisations Select an organisations" at bounding box center [207, 162] width 1 height 12
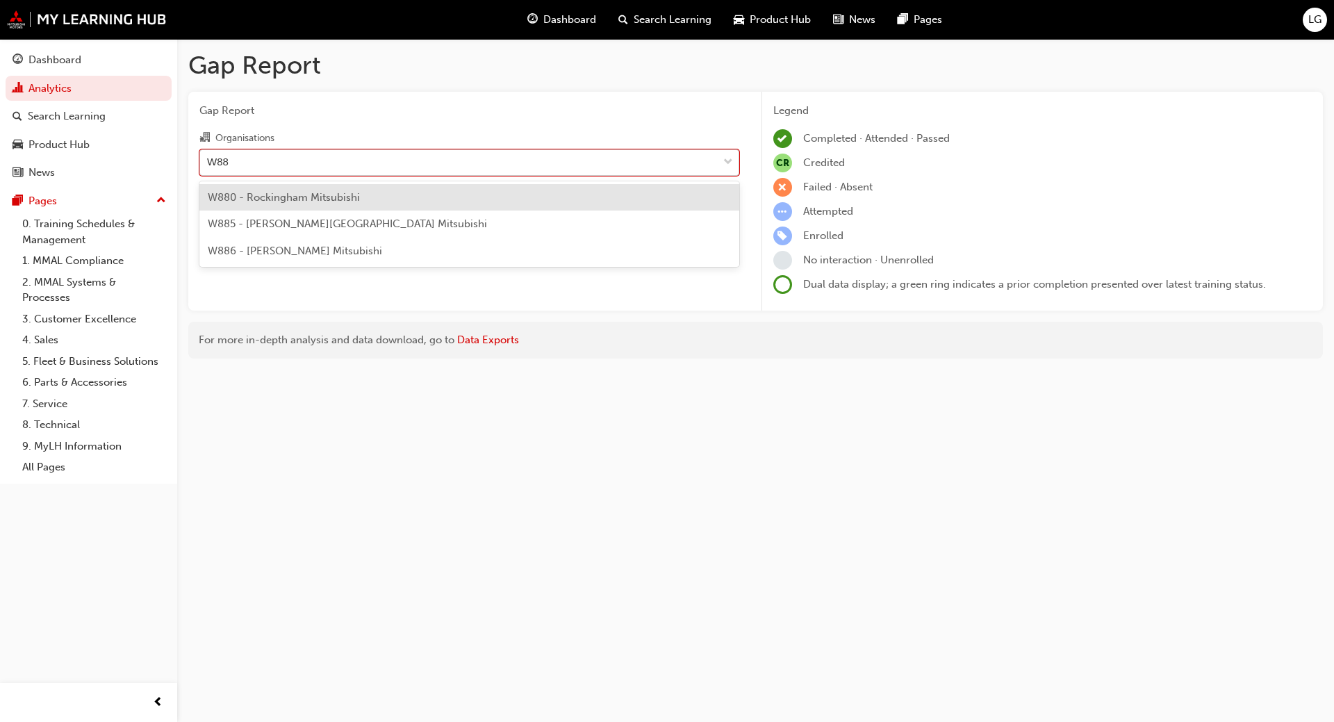
type input "W880"
click at [250, 195] on span "W880 - Rockingham Mitsubishi" at bounding box center [284, 197] width 152 height 13
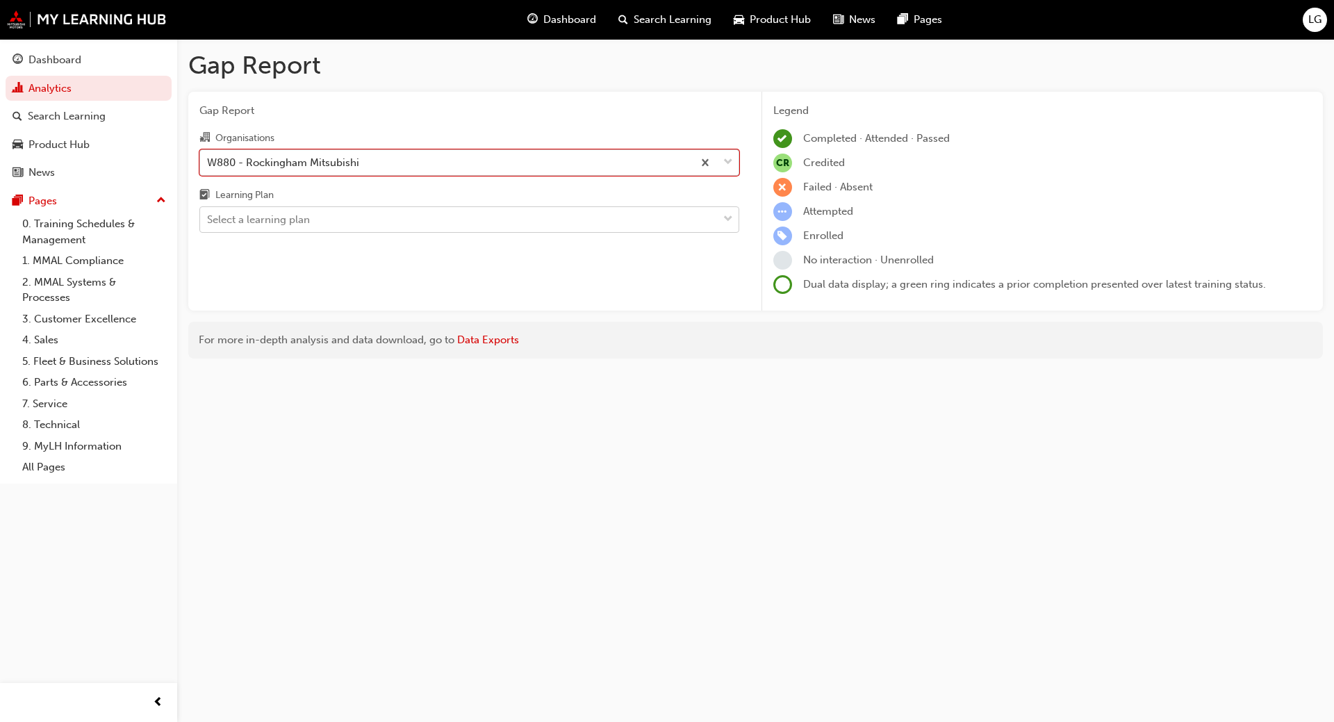
click at [239, 215] on div "Select a learning plan" at bounding box center [258, 220] width 103 height 16
click at [209, 215] on input "Learning Plan Select a learning plan" at bounding box center [207, 219] width 1 height 12
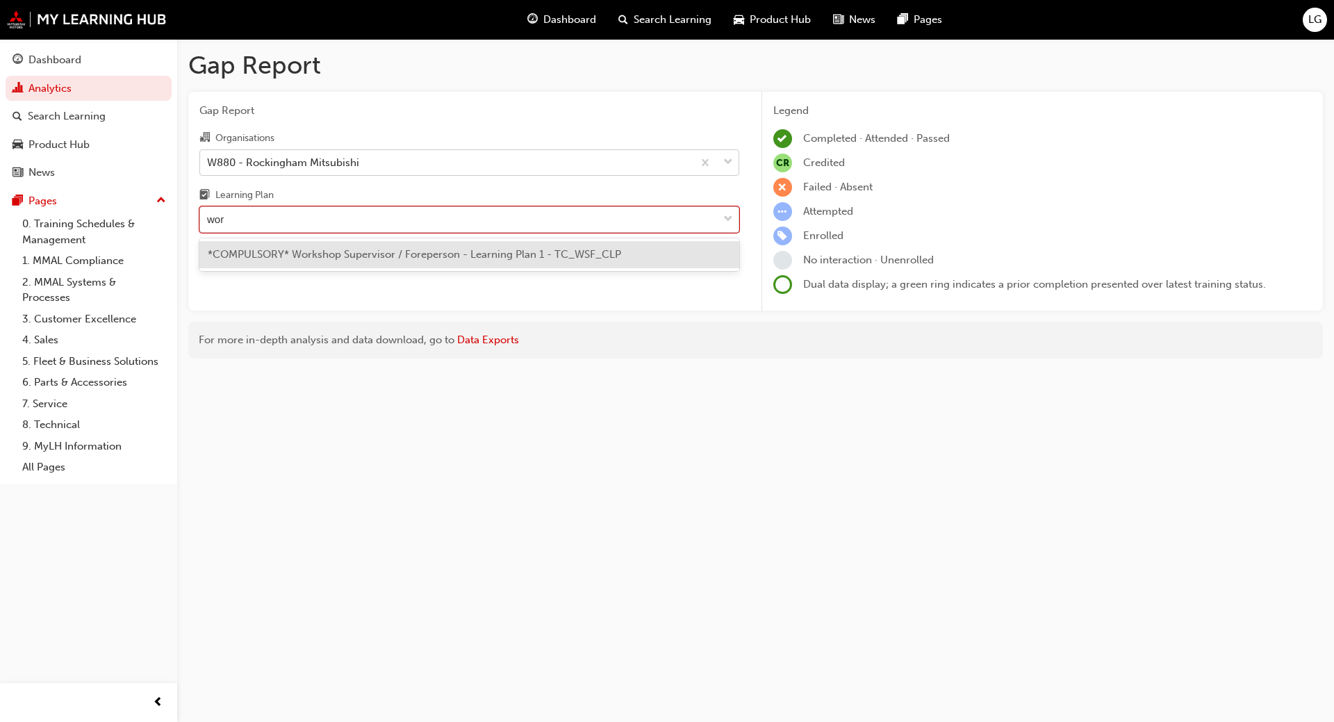
type input "work"
click at [247, 255] on span "*COMPULSORY* Workshop Supervisor / Foreperson - Learning Plan 1 - TC_WSF_CLP" at bounding box center [415, 254] width 414 height 13
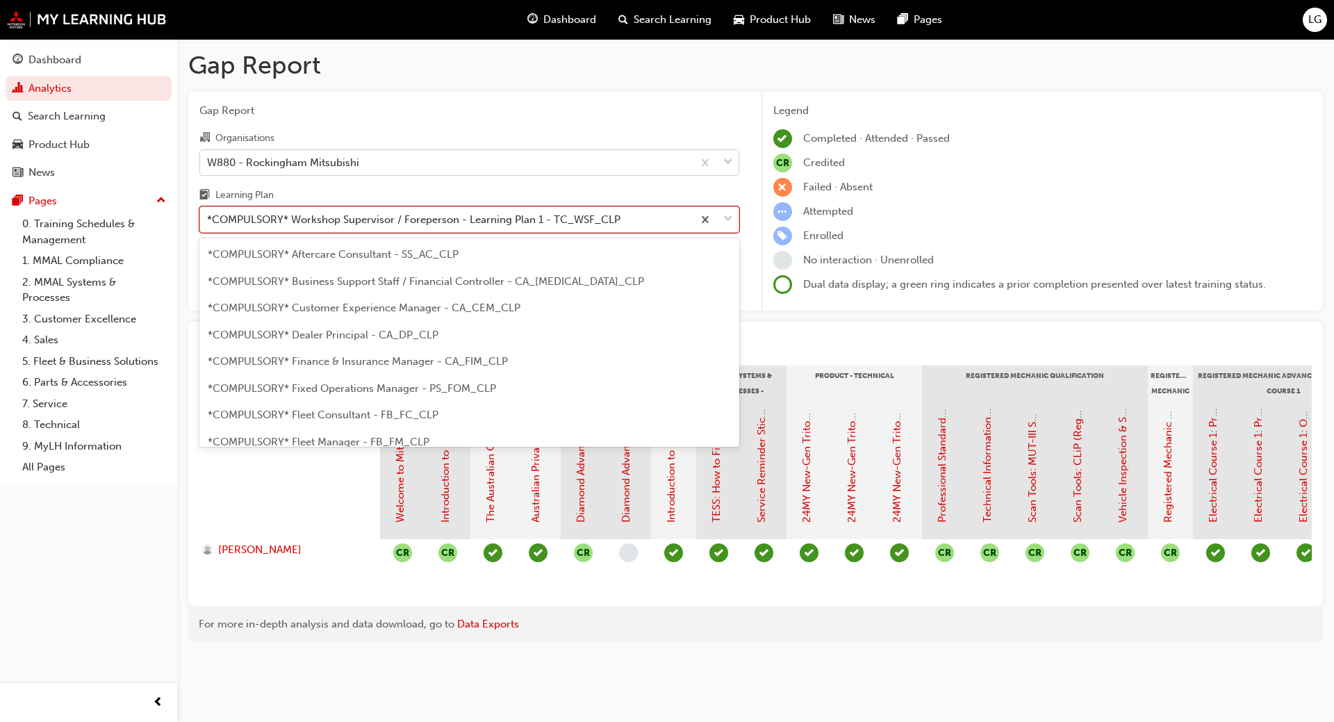
scroll to position [446, 0]
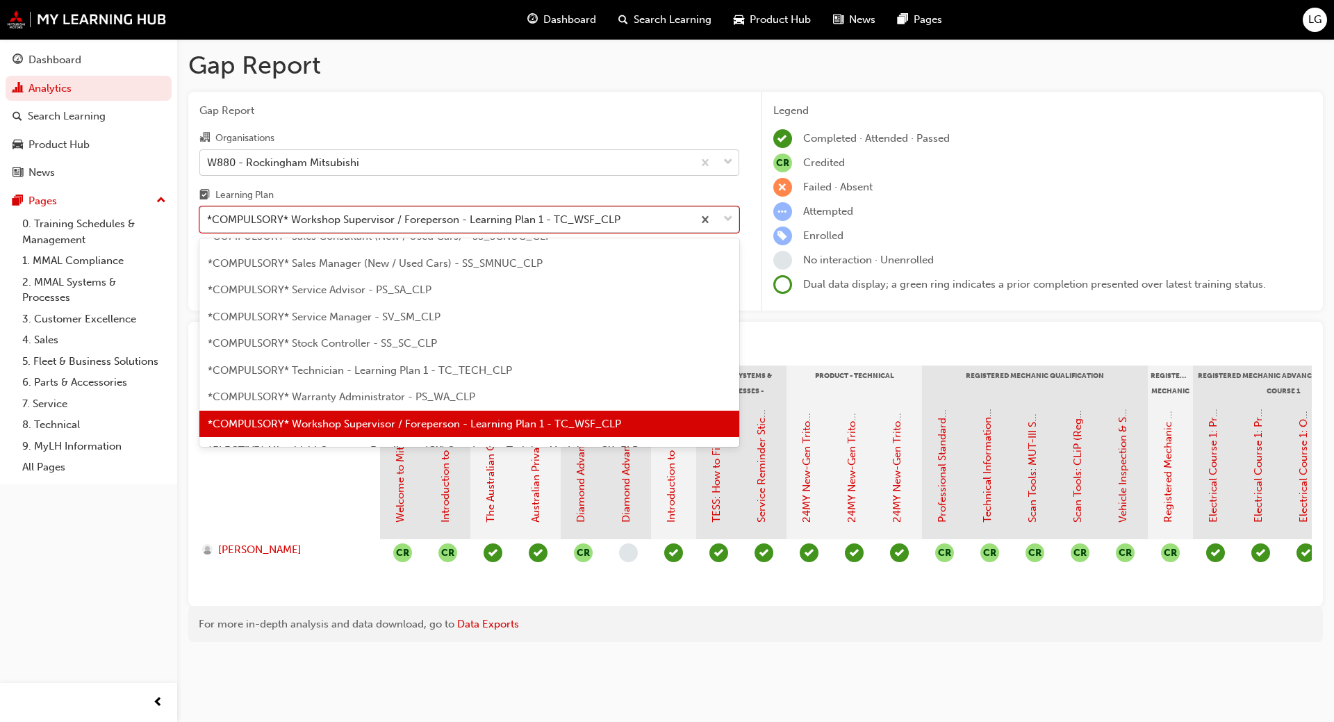
click at [375, 227] on div "*COMPULSORY* Workshop Supervisor / Foreperson - Learning Plan 1 - TC_WSF_CLP" at bounding box center [414, 220] width 414 height 16
click at [209, 225] on input "Learning Plan option *COMPULSORY* Workshop Supervisor / Foreperson - Learning P…" at bounding box center [207, 219] width 1 height 12
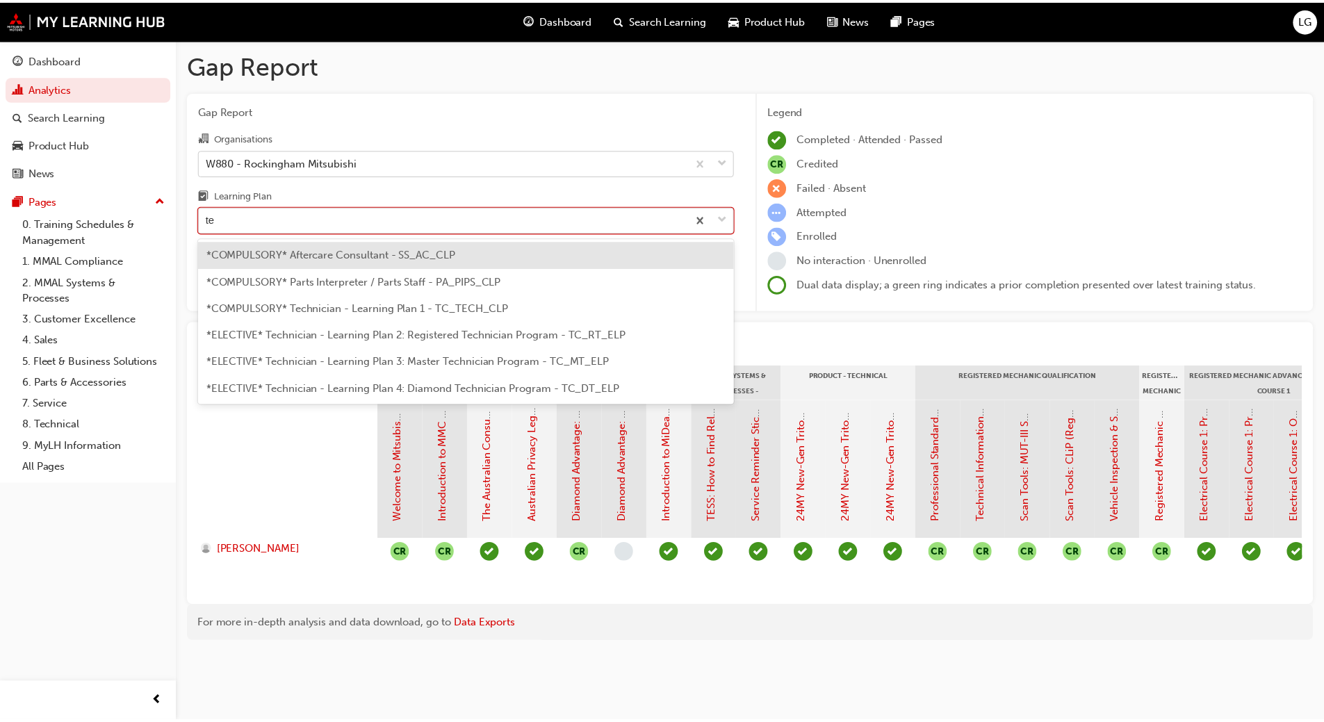
scroll to position [0, 0]
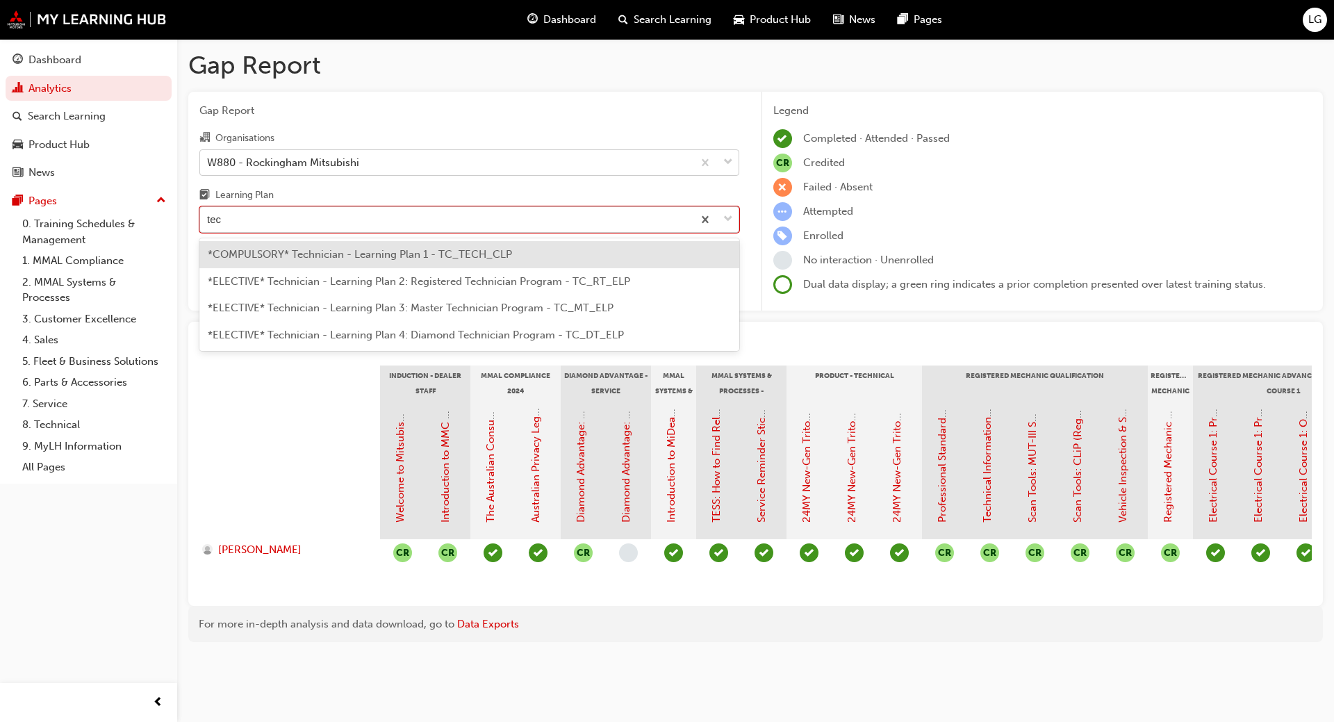
type input "tech"
click at [361, 248] on span "*COMPULSORY* Technician - Learning Plan 1 - TC_TECH_CLP" at bounding box center [360, 254] width 304 height 13
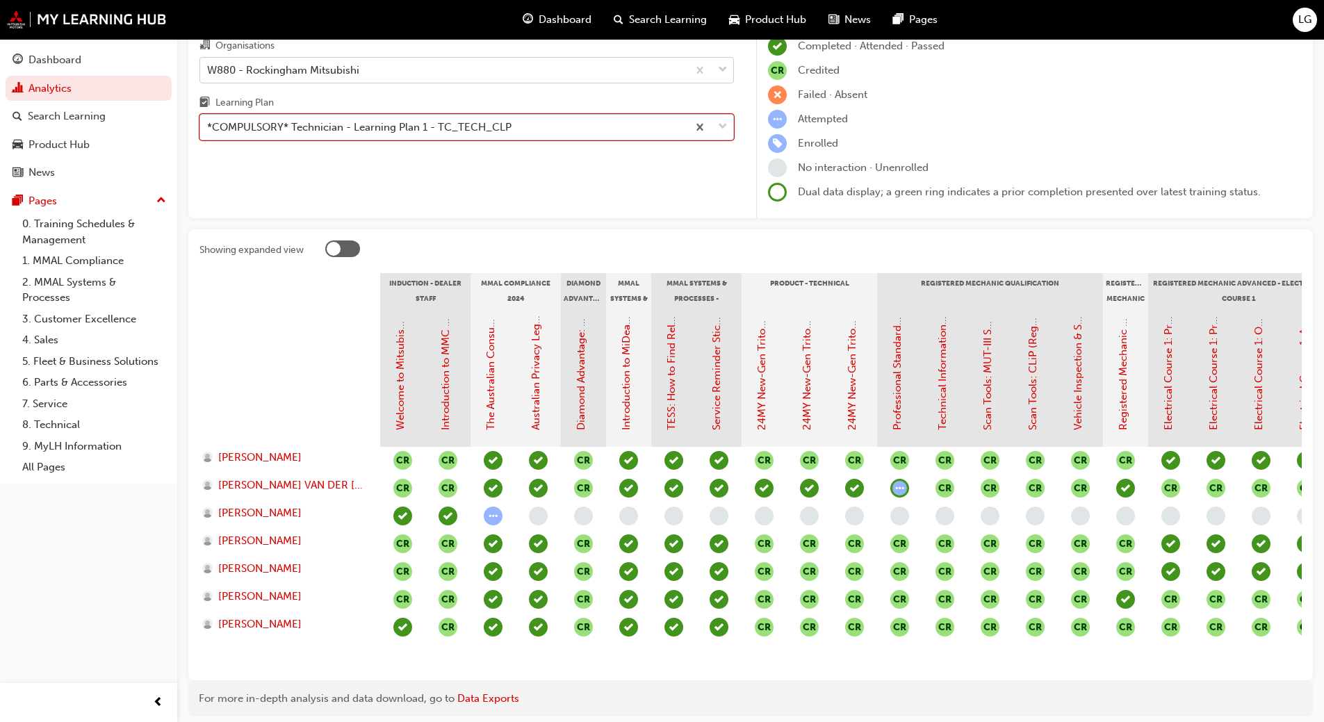
scroll to position [7, 0]
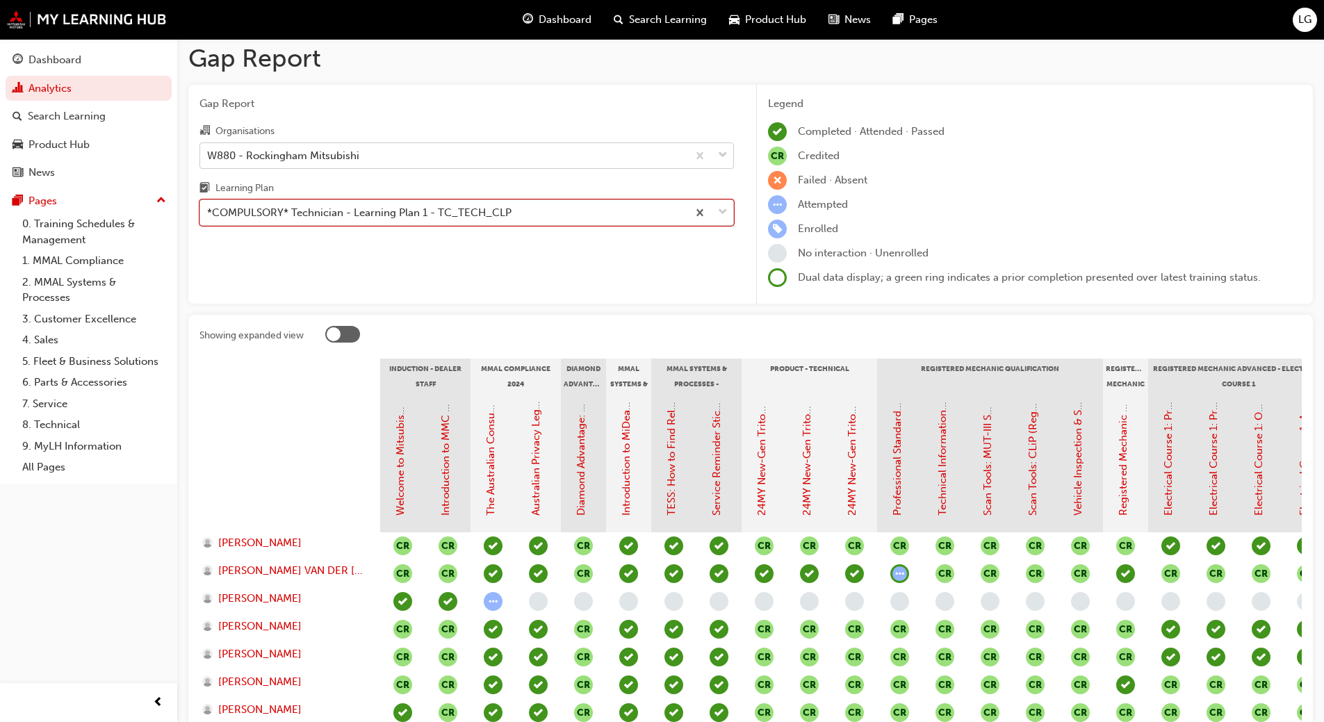
click at [412, 215] on div "*COMPULSORY* Technician - Learning Plan 1 - TC_TECH_CLP" at bounding box center [359, 213] width 304 height 16
click at [209, 215] on input "Learning Plan option *COMPULSORY* Technician - Learning Plan 1 - TC_TECH_CLP, s…" at bounding box center [207, 212] width 1 height 12
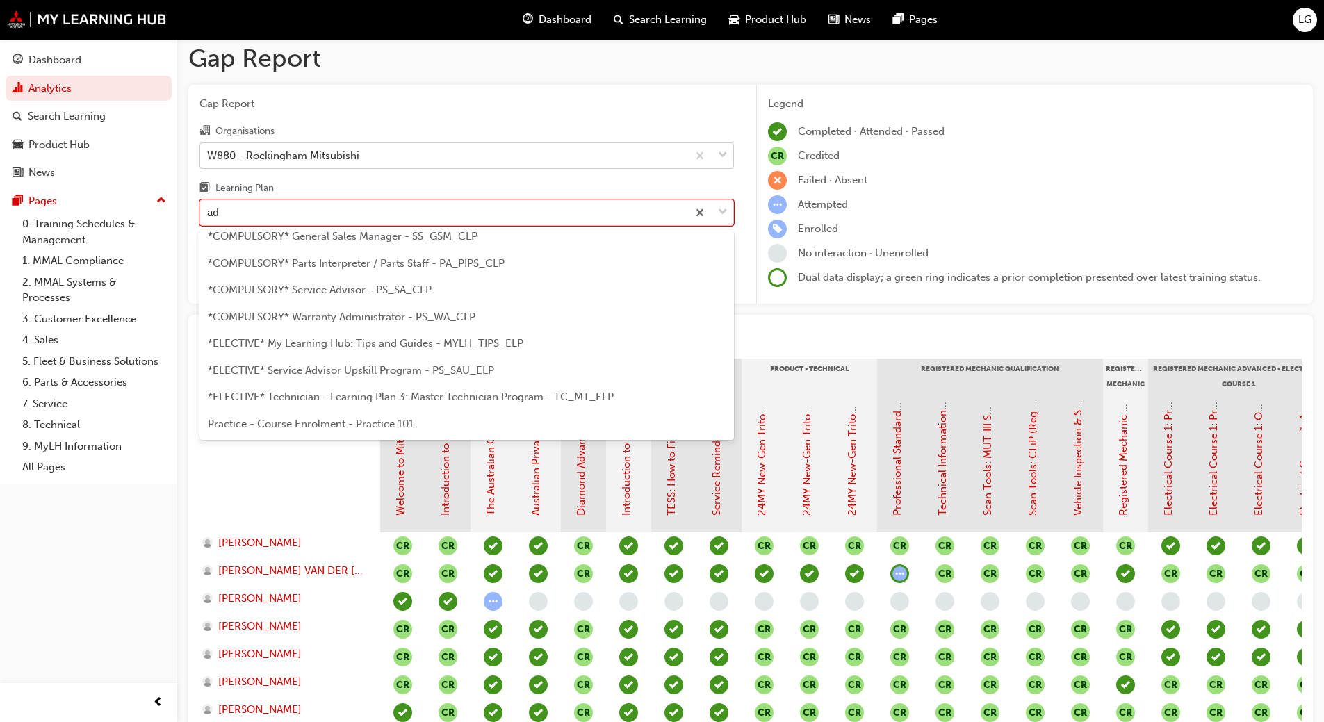
scroll to position [18, 0]
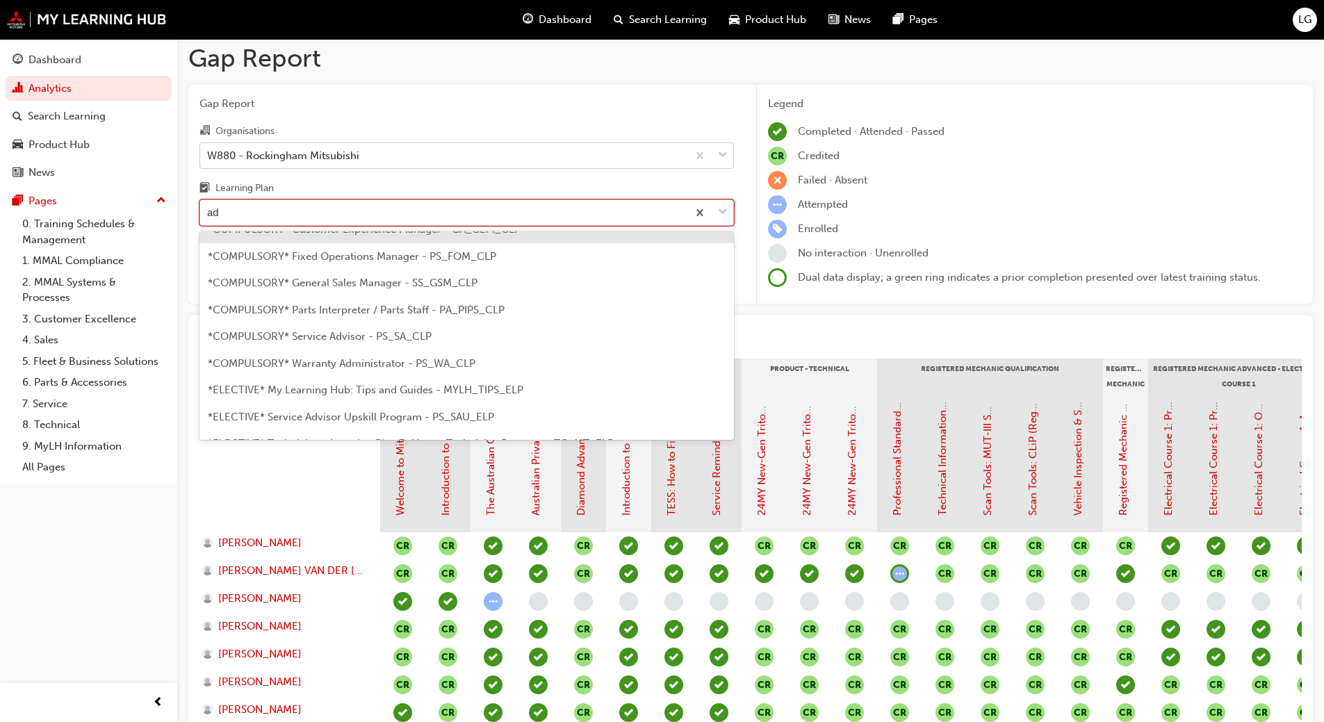
type input "adv"
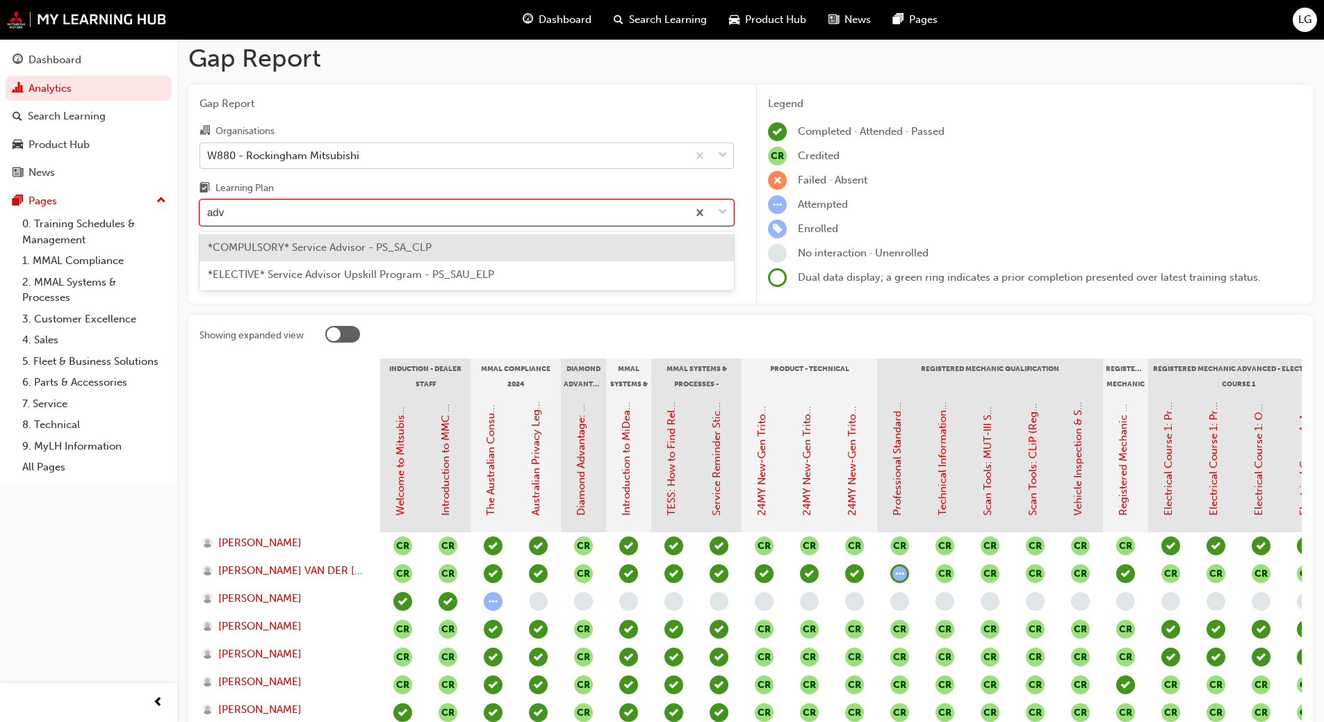
scroll to position [0, 0]
click at [352, 255] on div "*COMPULSORY* Service Advisor - PS_SA_CLP" at bounding box center [466, 247] width 534 height 27
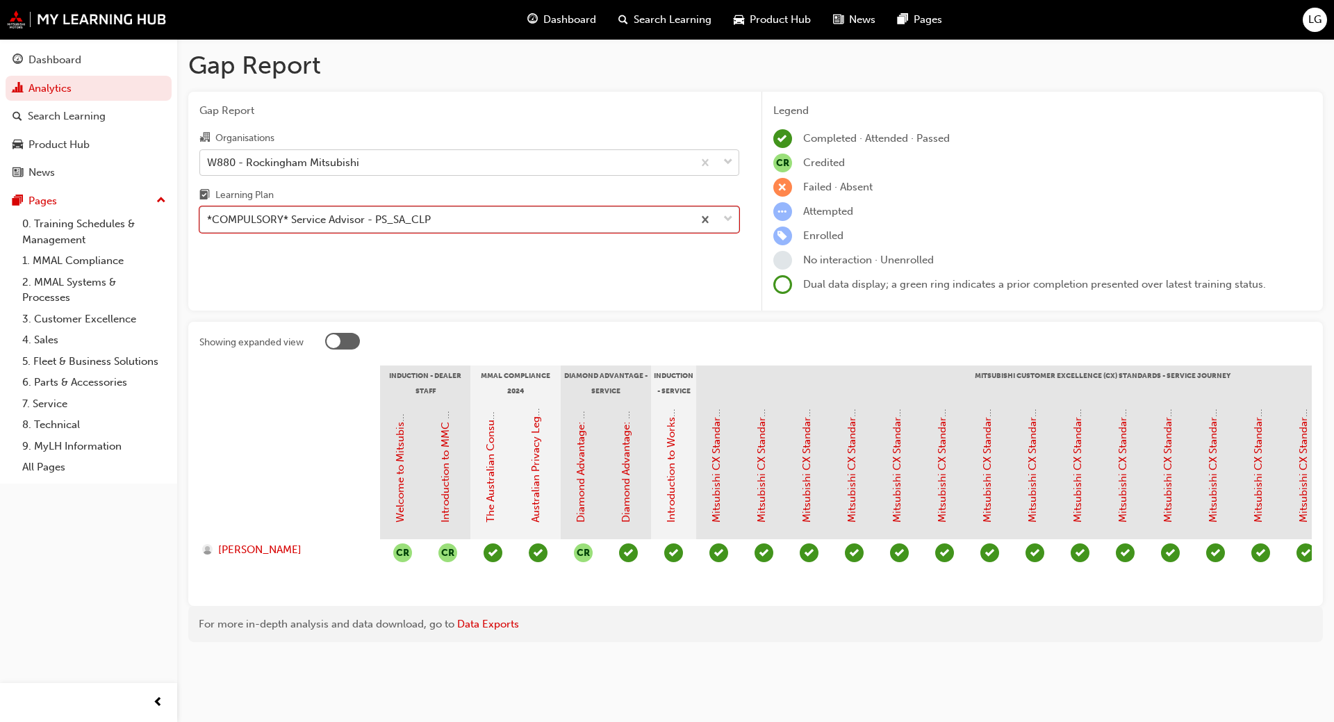
click at [263, 215] on div "*COMPULSORY* Service Advisor - PS_SA_CLP" at bounding box center [319, 220] width 224 height 16
click at [209, 215] on input "Learning Plan option *COMPULSORY* Service Advisor - PS_SA_CLP, selected. 0 resu…" at bounding box center [207, 219] width 1 height 12
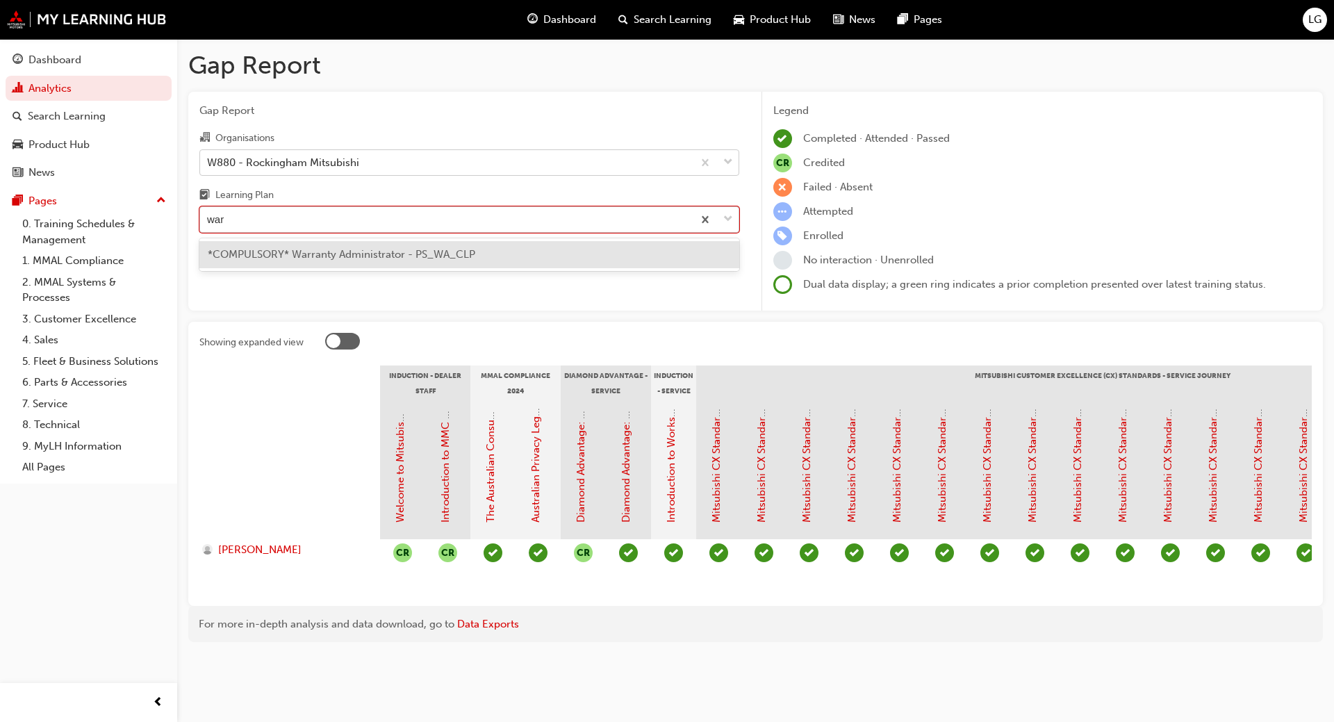
type input "warr"
click at [269, 258] on span "*COMPULSORY* Warranty Administrator - PS_WA_CLP" at bounding box center [342, 254] width 268 height 13
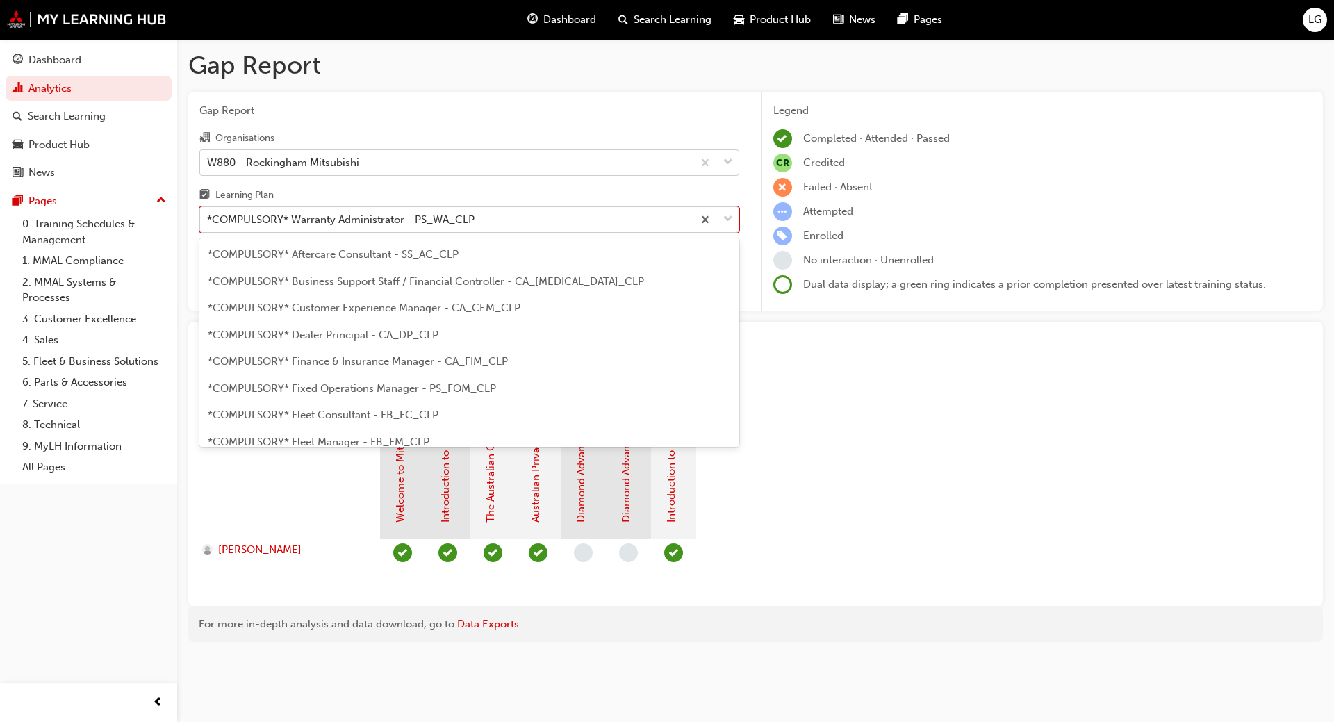
click at [336, 209] on div "*COMPULSORY* Warranty Administrator - PS_WA_CLP" at bounding box center [446, 220] width 493 height 24
click at [209, 213] on input "Learning Plan option *COMPULSORY* Warranty Administrator - PS_WA_CLP, selected.…" at bounding box center [207, 219] width 1 height 12
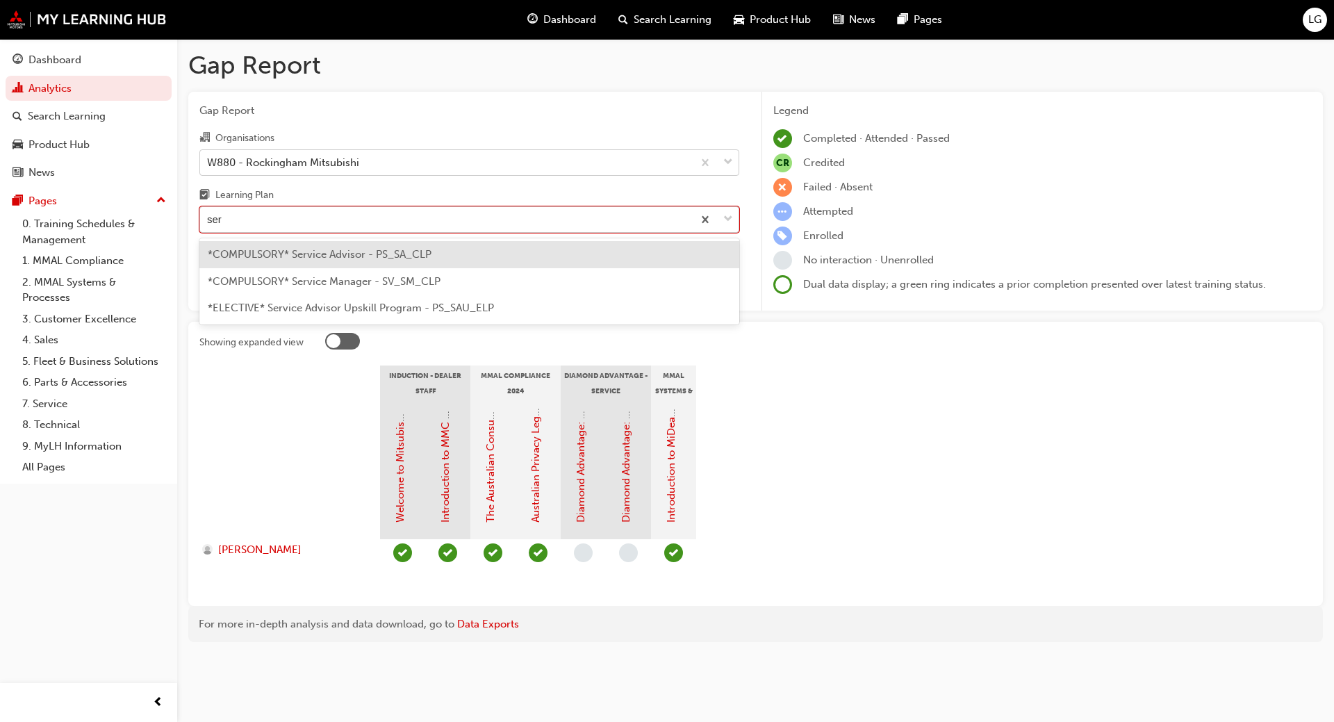
type input "serv"
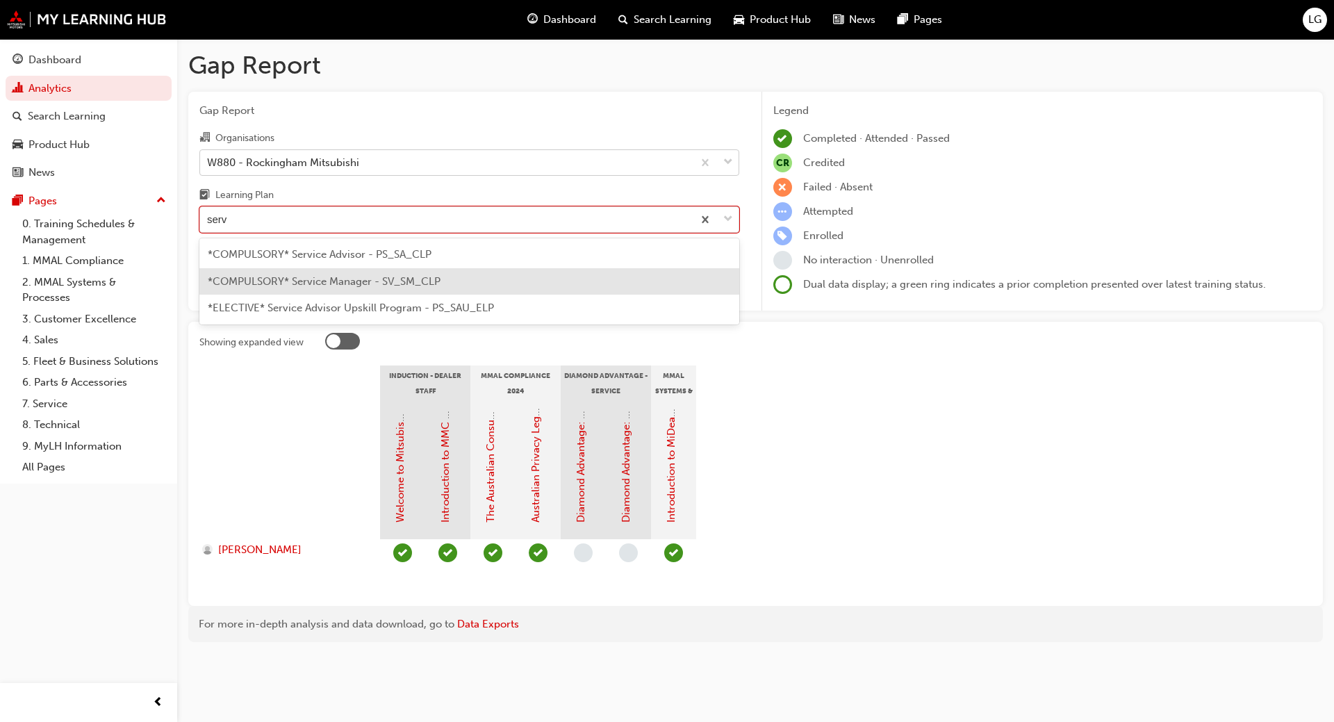
click at [338, 287] on span "*COMPULSORY* Service Manager - SV_SM_CLP" at bounding box center [324, 281] width 233 height 13
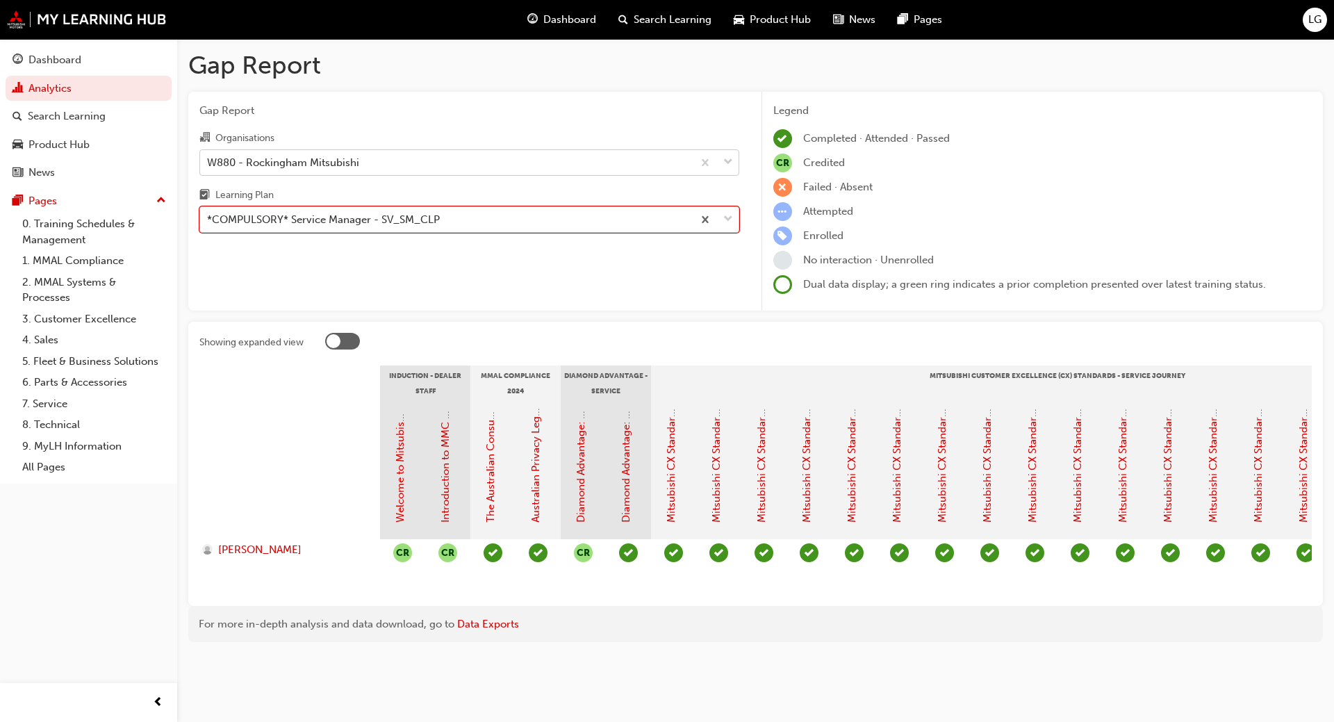
click at [311, 222] on div "*COMPULSORY* Service Manager - SV_SM_CLP" at bounding box center [323, 220] width 233 height 16
click at [209, 222] on input "Learning Plan option *COMPULSORY* Service Manager - SV_SM_CLP, selected. 0 resu…" at bounding box center [207, 219] width 1 height 12
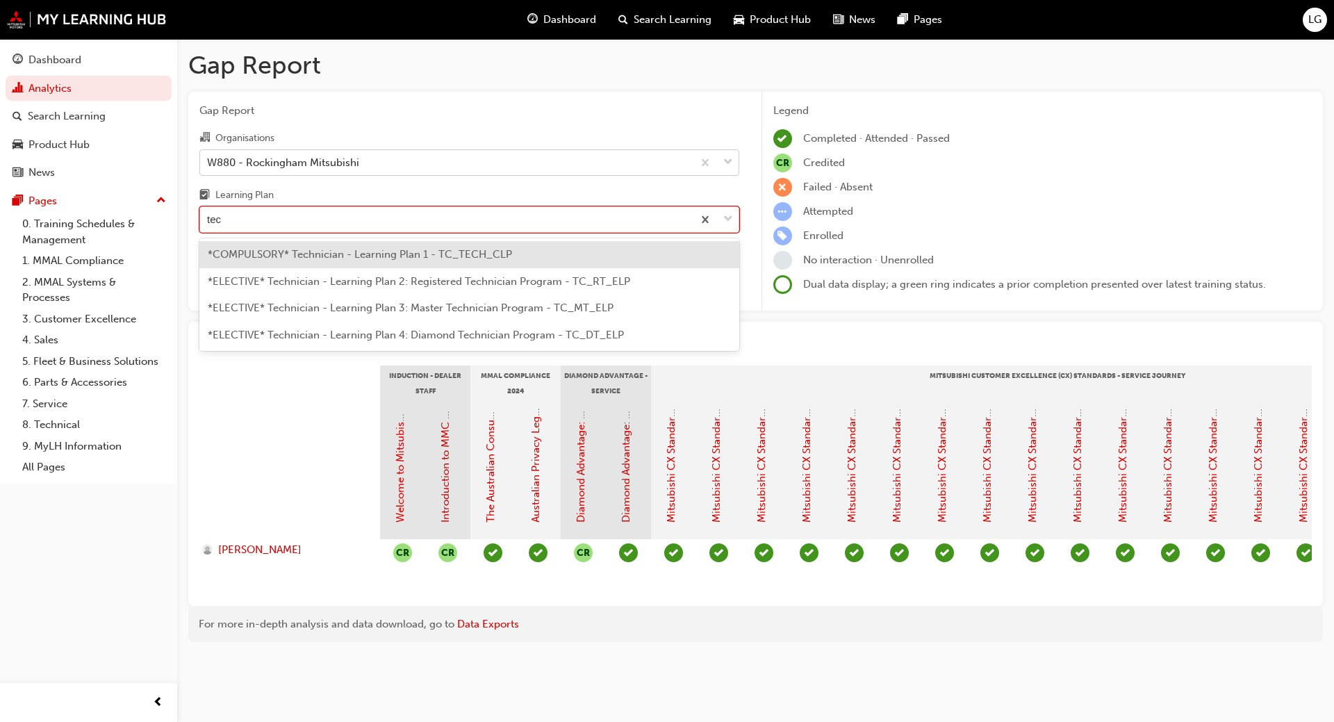
type input "tech"
click at [313, 254] on span "*COMPULSORY* Technician - Learning Plan 1 - TC_TECH_CLP" at bounding box center [360, 254] width 304 height 13
